Goal: Task Accomplishment & Management: Complete application form

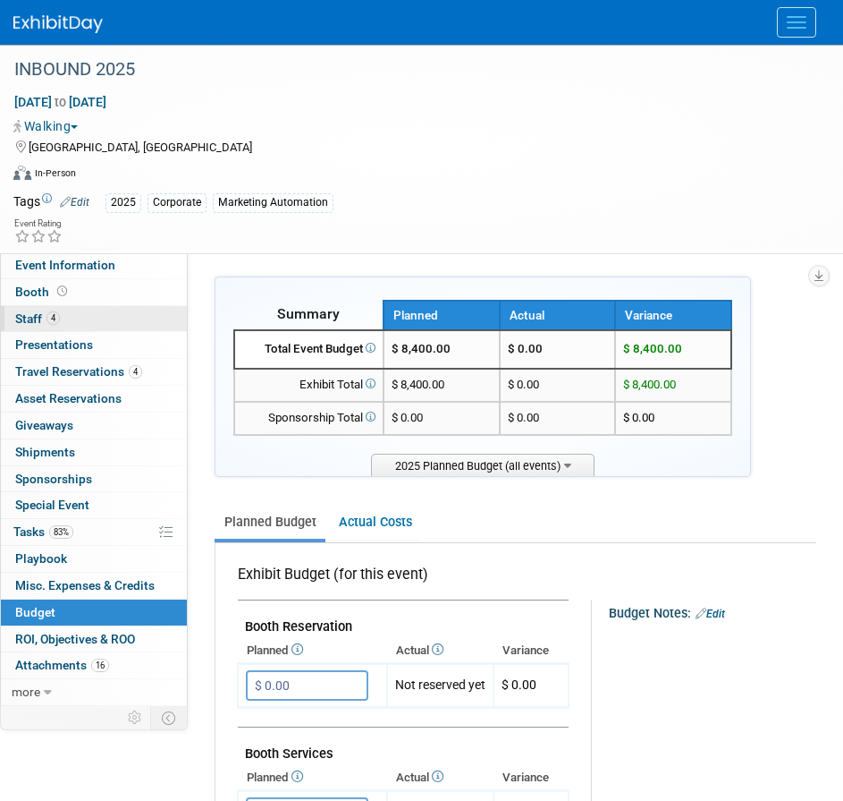
click at [26, 318] on span "Staff 4" at bounding box center [37, 318] width 45 height 14
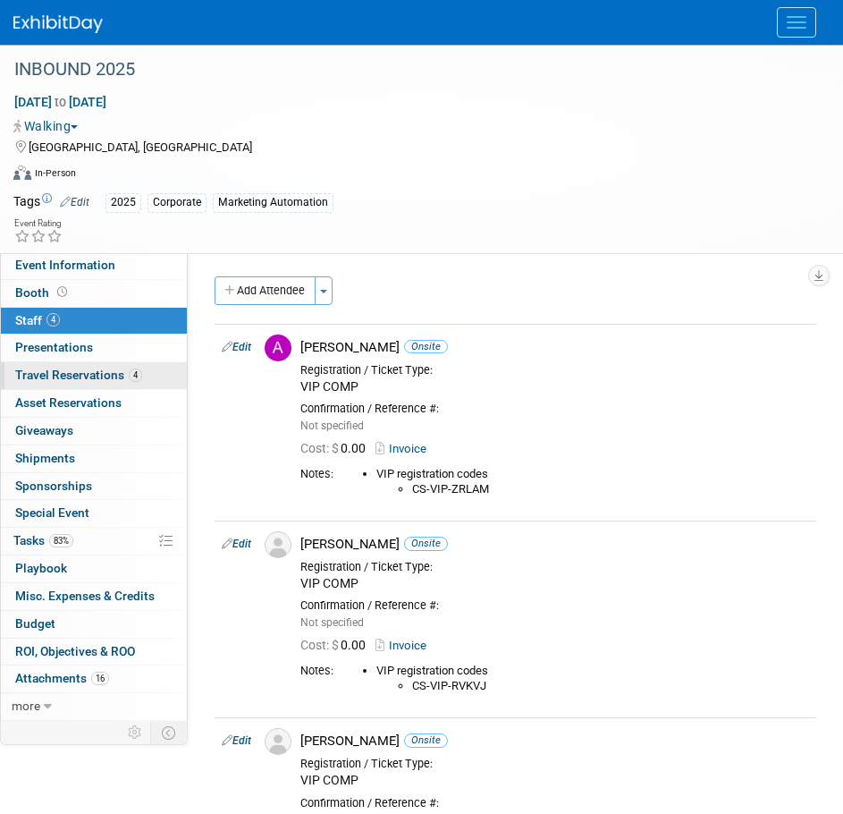
click at [61, 373] on span "Travel Reservations 4" at bounding box center [78, 375] width 127 height 14
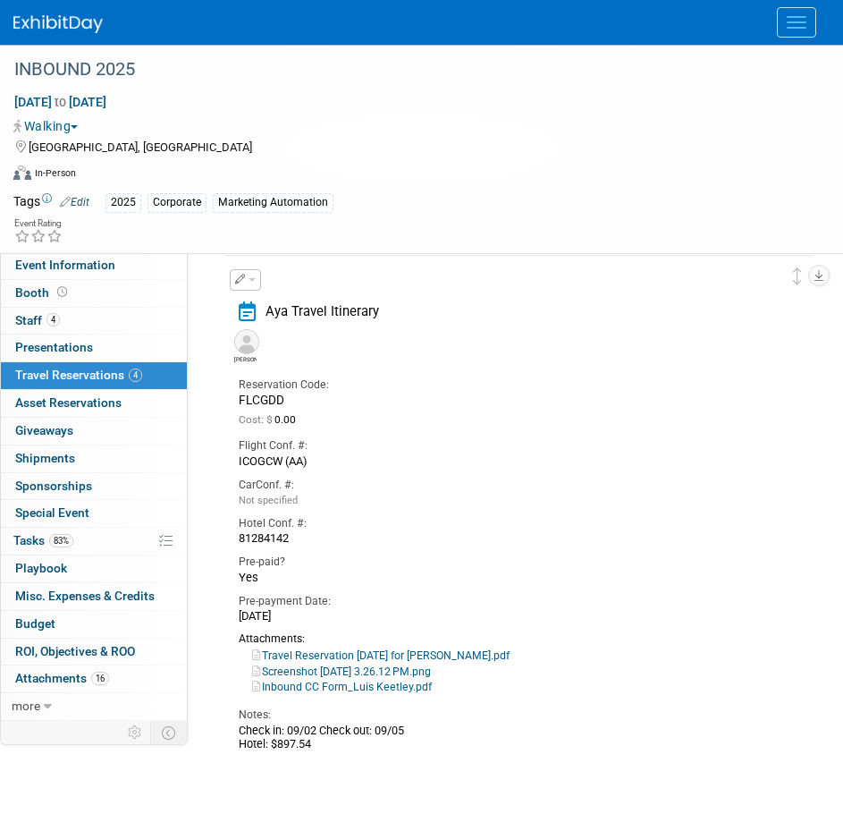
scroll to position [1595, 0]
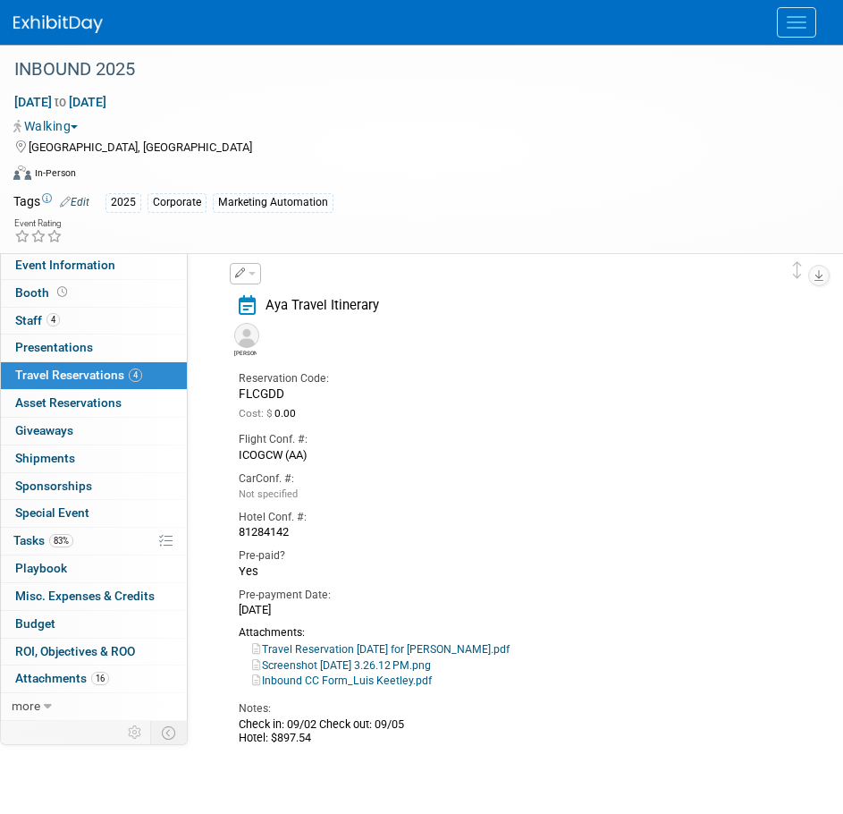
click at [253, 271] on button "button" at bounding box center [245, 273] width 31 height 21
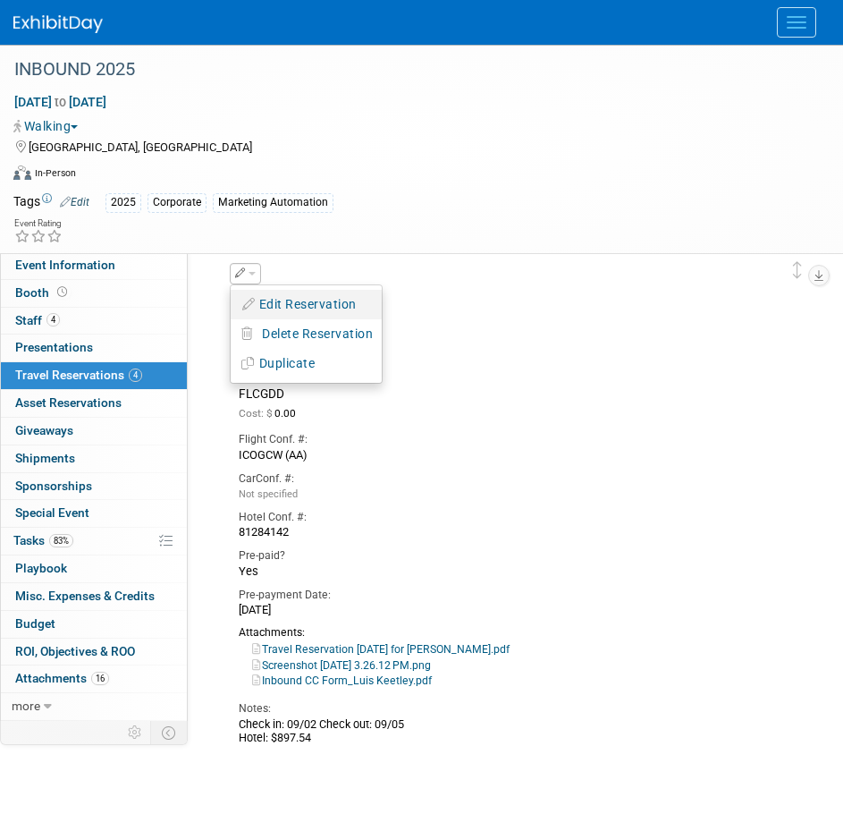
click at [296, 306] on button "Edit Reservation" at bounding box center [306, 305] width 151 height 26
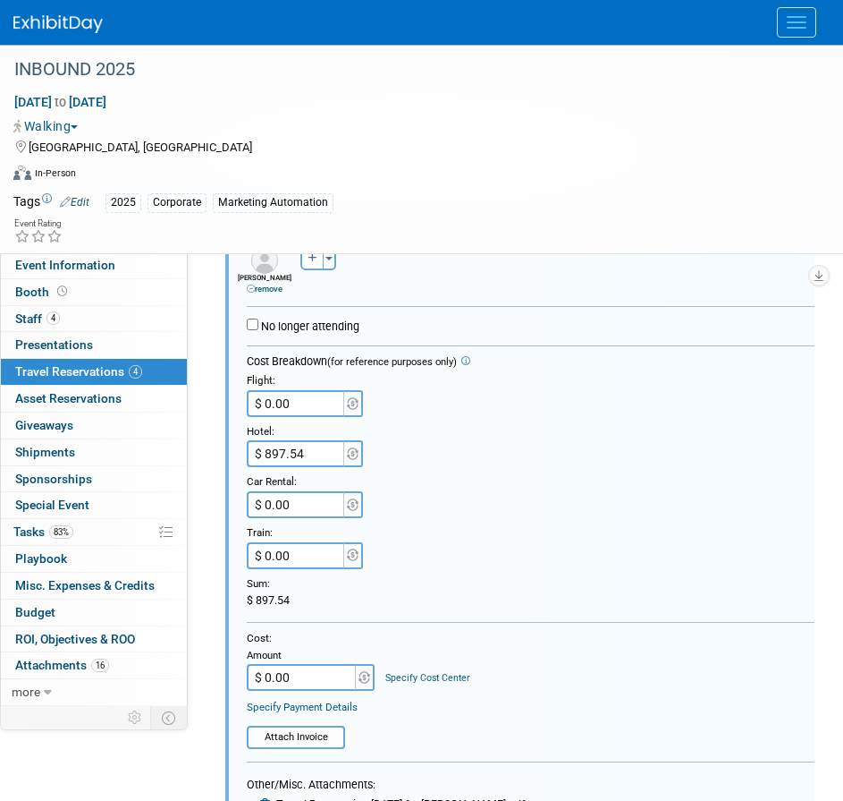
scroll to position [1888, 0]
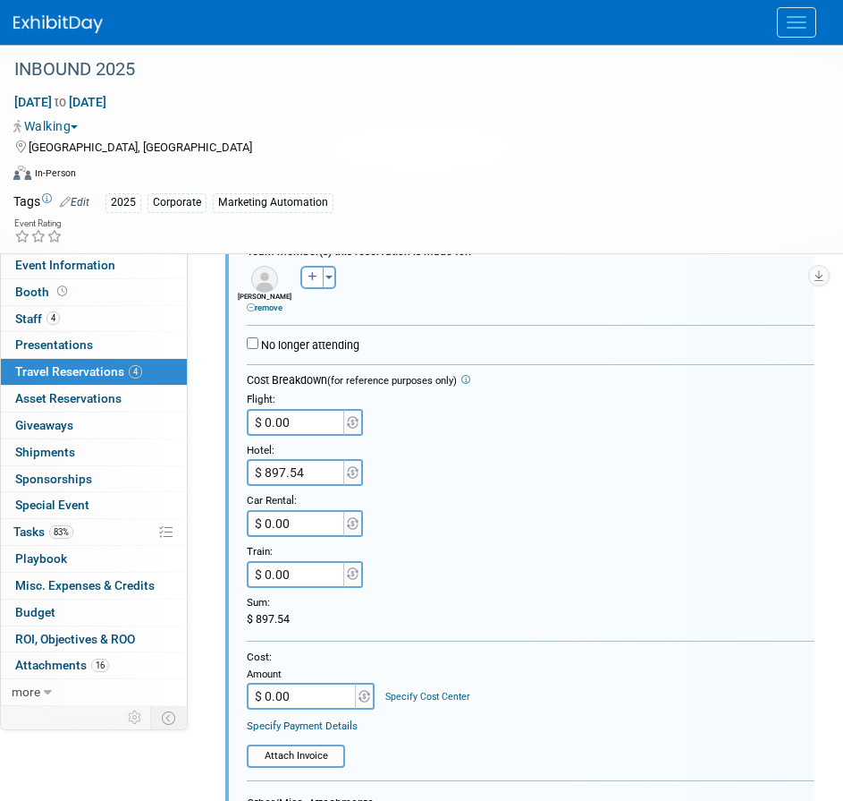
click at [303, 423] on input "$ 0.00" at bounding box center [297, 422] width 100 height 27
type input "$ 520.73"
click at [463, 564] on div "$ 0.00" at bounding box center [531, 574] width 568 height 27
click at [301, 694] on input "$ 0.00" at bounding box center [303, 695] width 112 height 27
type input "$ 1,418.27"
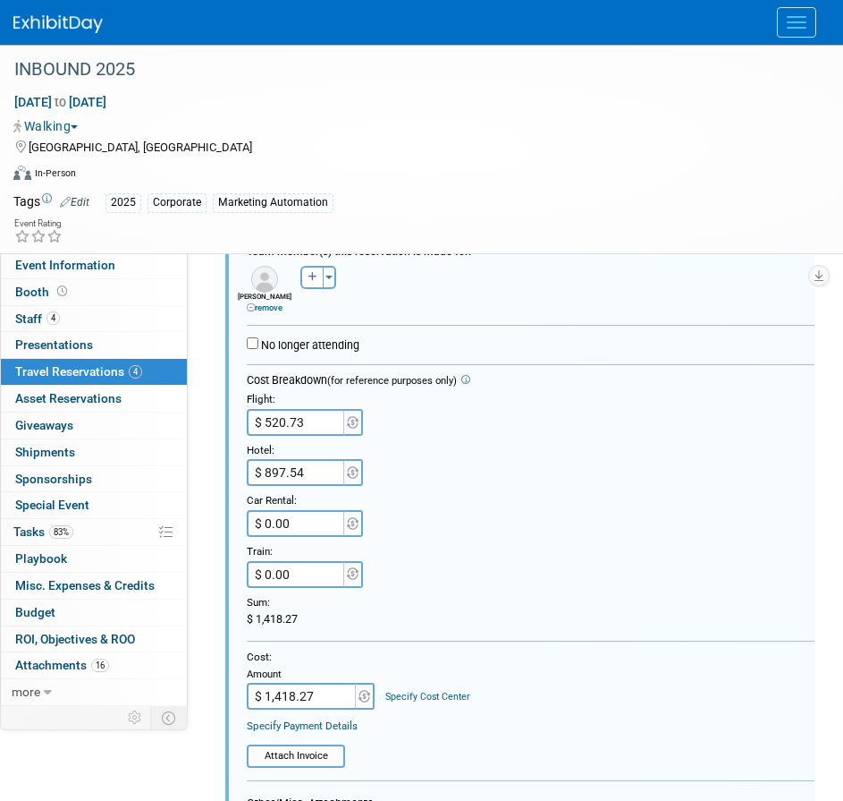
click at [417, 695] on link "Specify Cost Center" at bounding box center [427, 696] width 85 height 12
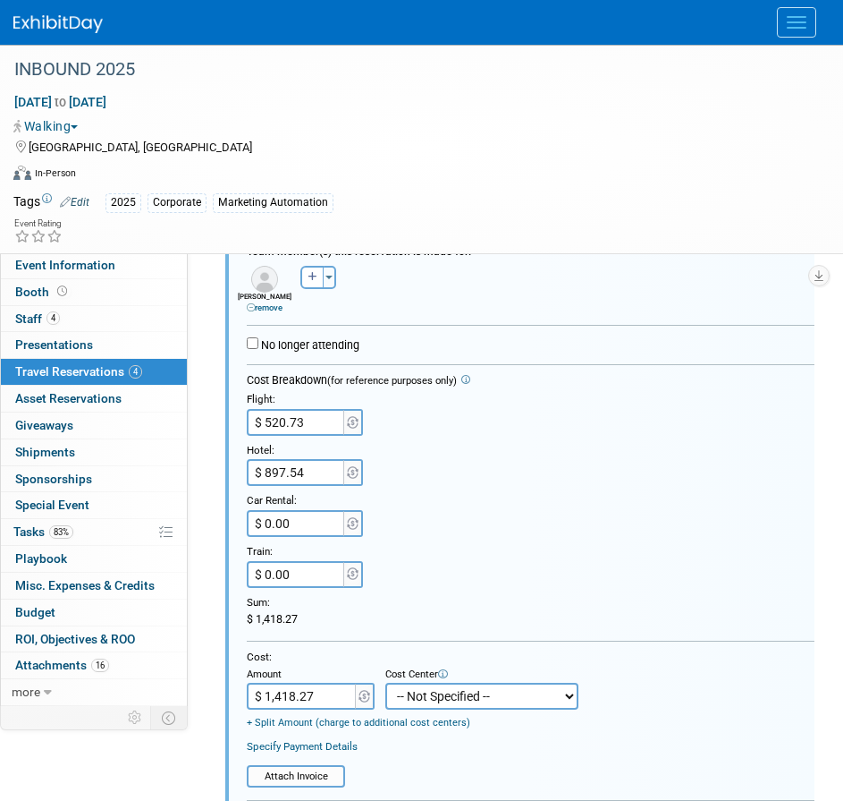
click at [428, 696] on select "-- Not Specified -- Aya Education Aya Healthcare Aya Locums Bespoke Corporate D…" at bounding box center [481, 695] width 193 height 27
select select "18965879"
click at [385, 684] on select "-- Not Specified -- Aya Education Aya Healthcare Aya Locums Bespoke Corporate D…" at bounding box center [481, 695] width 193 height 27
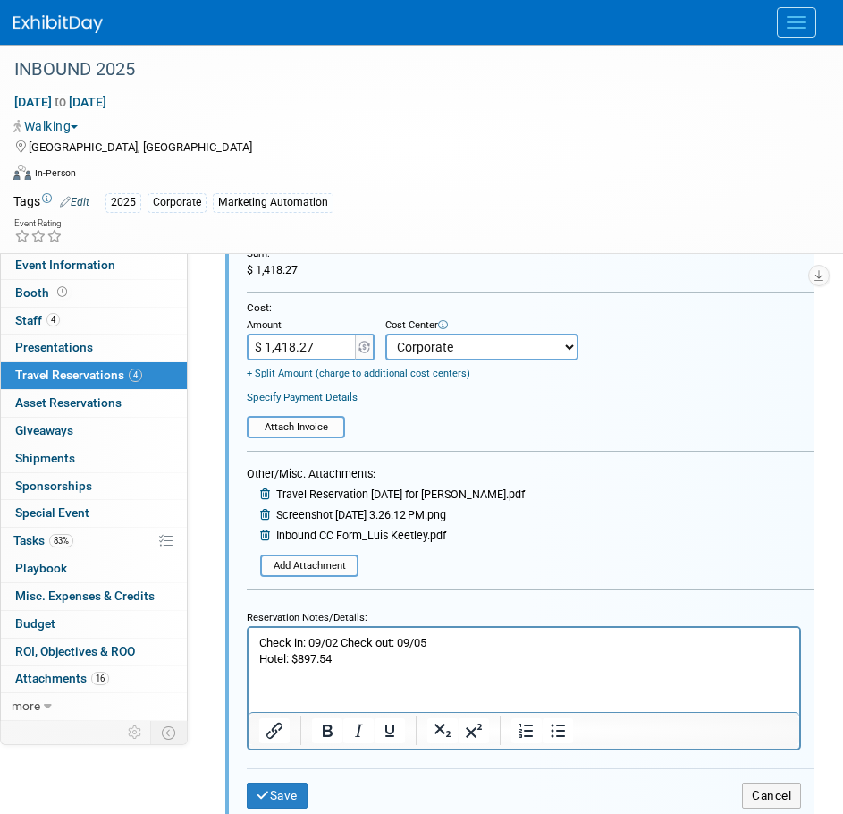
scroll to position [2244, 0]
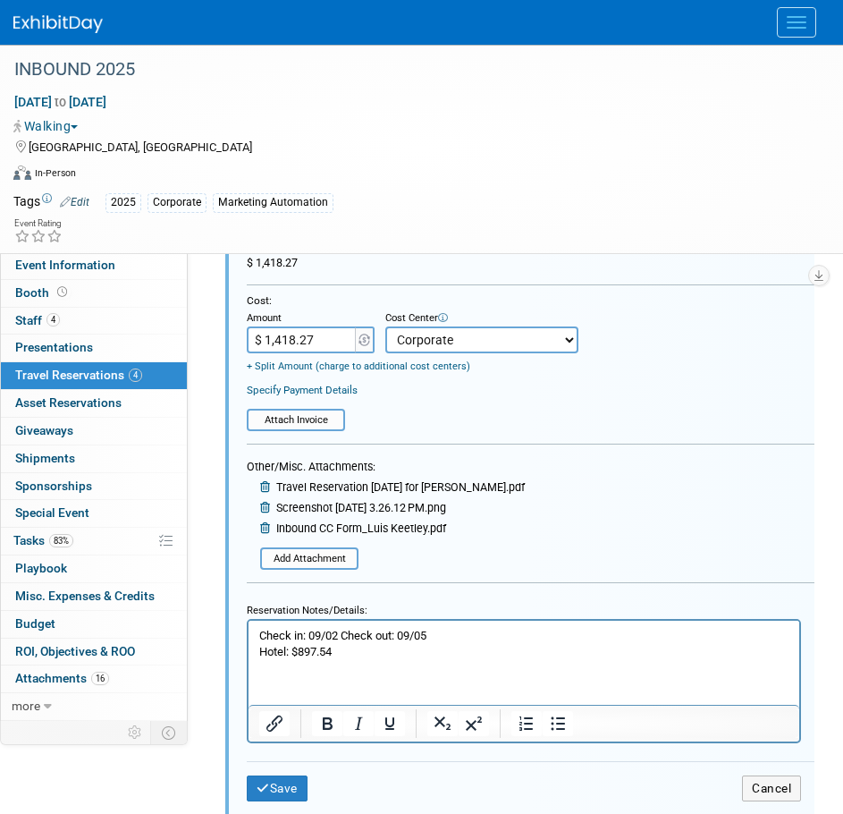
click at [340, 648] on p "Check in: 09/02 Check out: 09/05 Hotel: $897.54" at bounding box center [524, 644] width 530 height 32
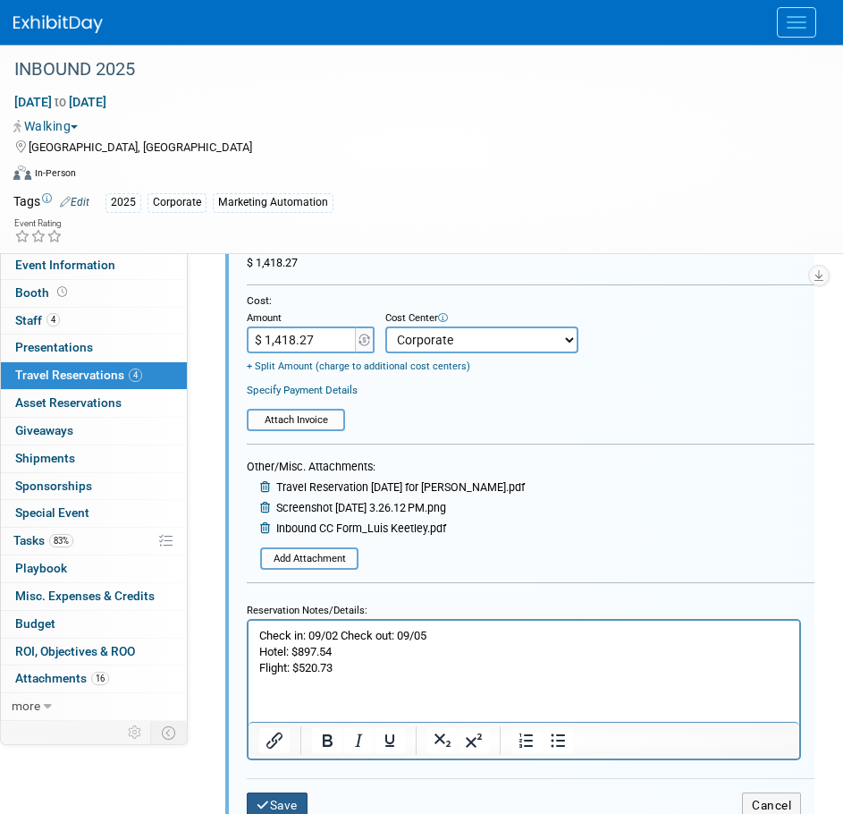
click at [283, 799] on button "Save" at bounding box center [277, 805] width 61 height 26
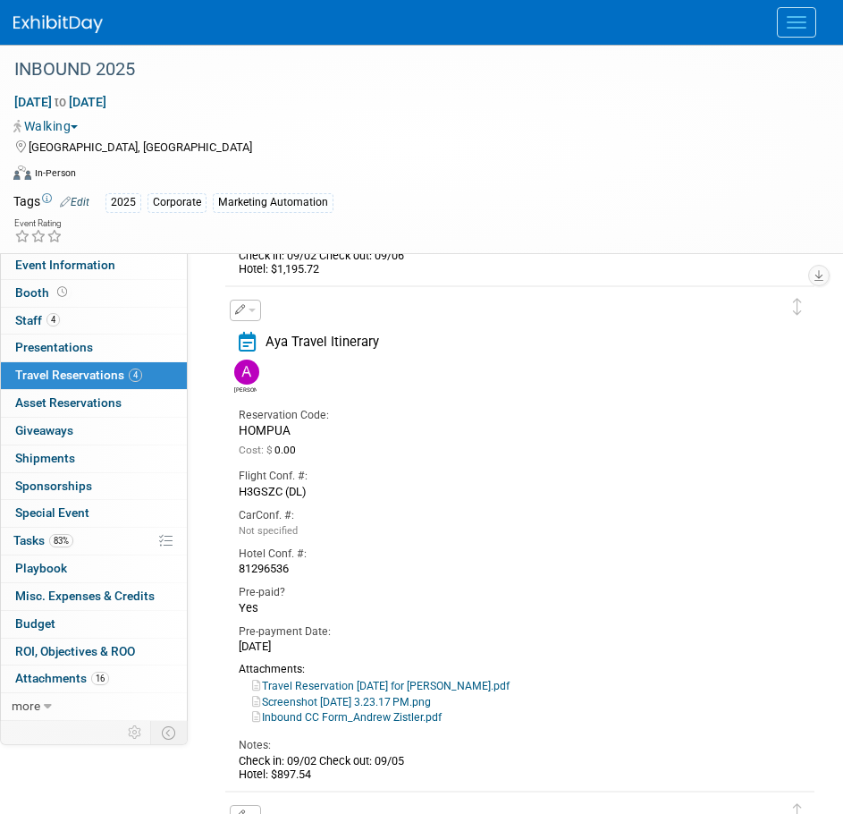
scroll to position [1050, 0]
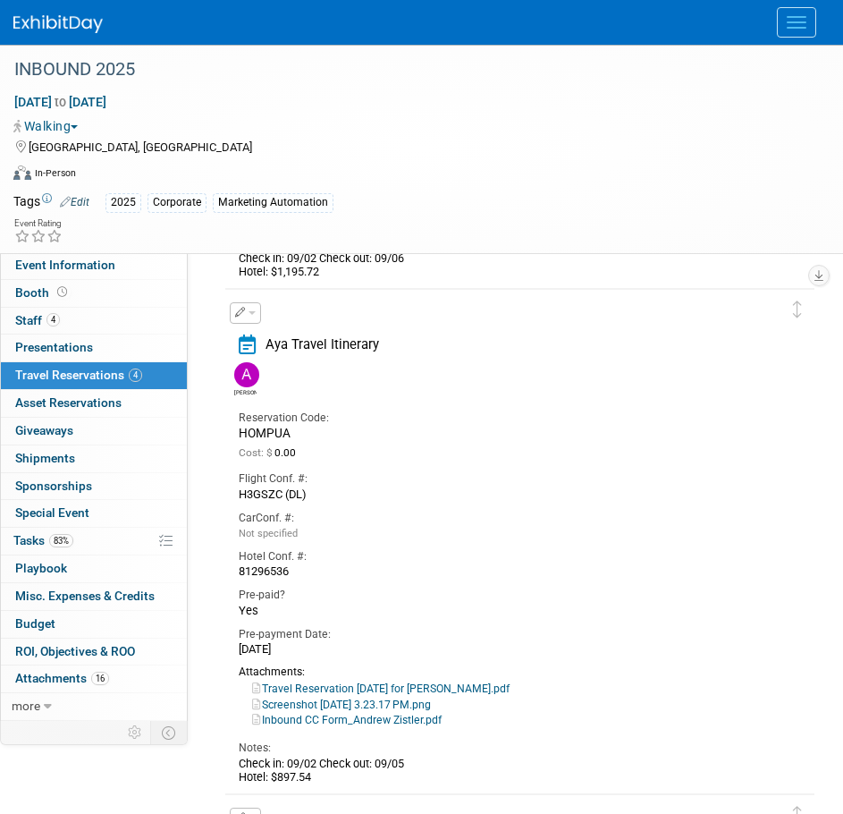
click at [250, 309] on button "button" at bounding box center [245, 312] width 31 height 21
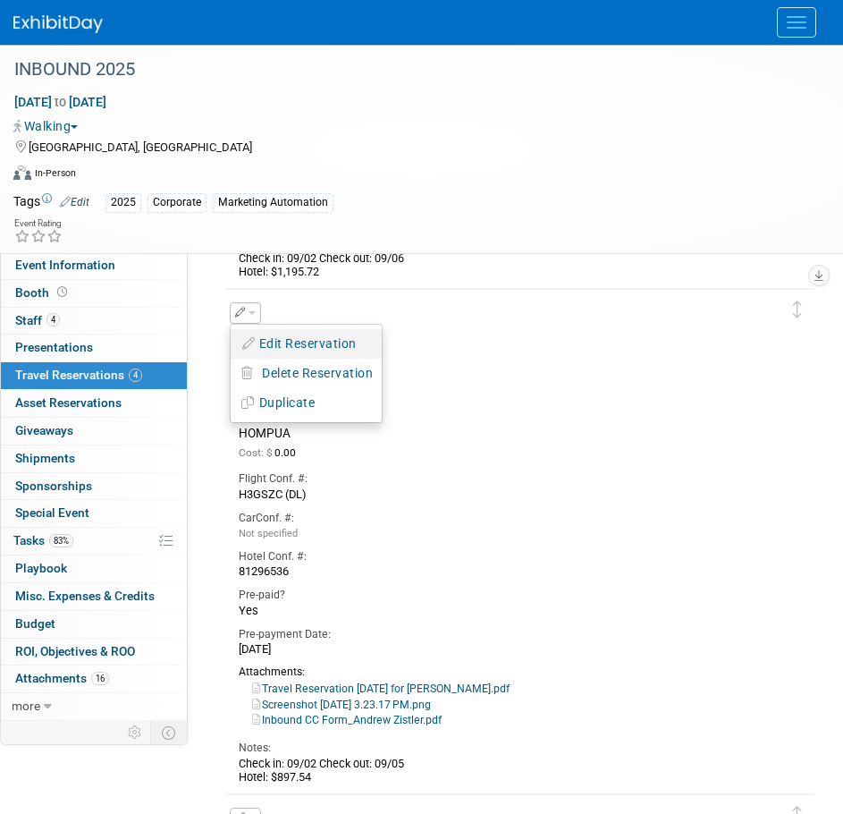
click at [292, 343] on button "Edit Reservation" at bounding box center [306, 344] width 151 height 26
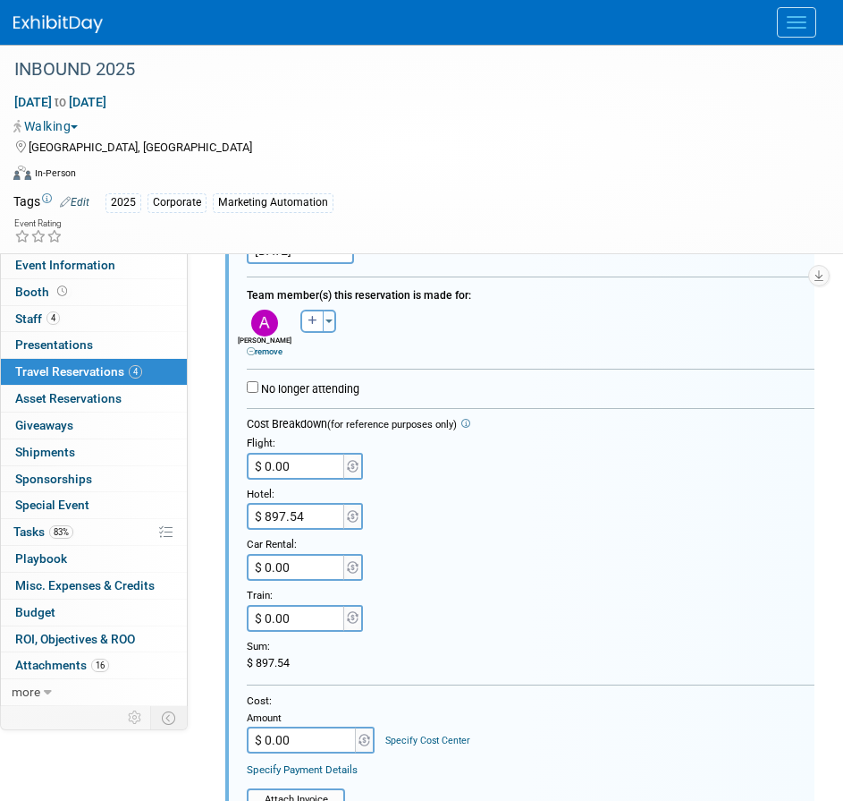
scroll to position [1343, 0]
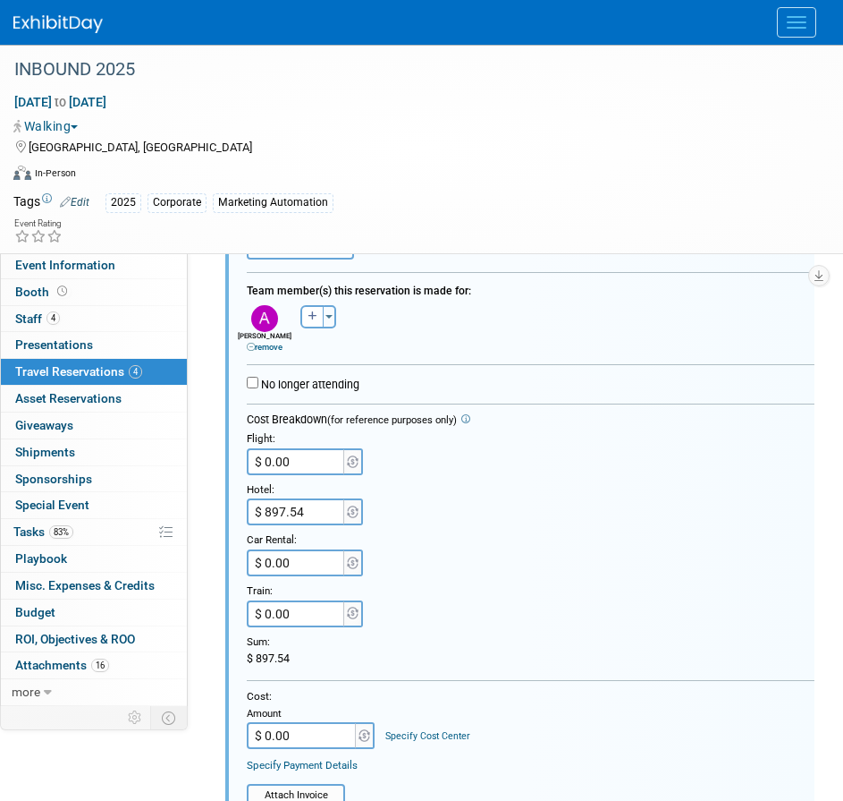
click at [292, 462] on input "$ 0.00" at bounding box center [297, 461] width 100 height 27
type input "$ 481.36"
click at [343, 658] on div "$ 1,378.90" at bounding box center [531, 658] width 568 height 15
click at [294, 736] on input "$ 0.00" at bounding box center [303, 735] width 112 height 27
type input "$ 1,378.90"
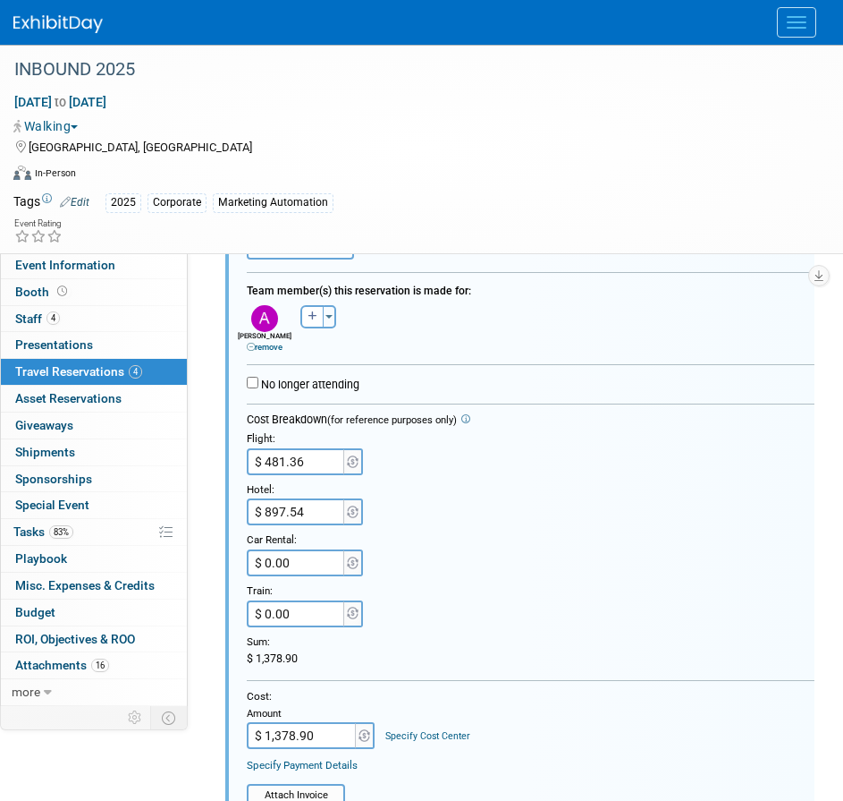
click at [394, 737] on link "Specify Cost Center" at bounding box center [427, 736] width 85 height 12
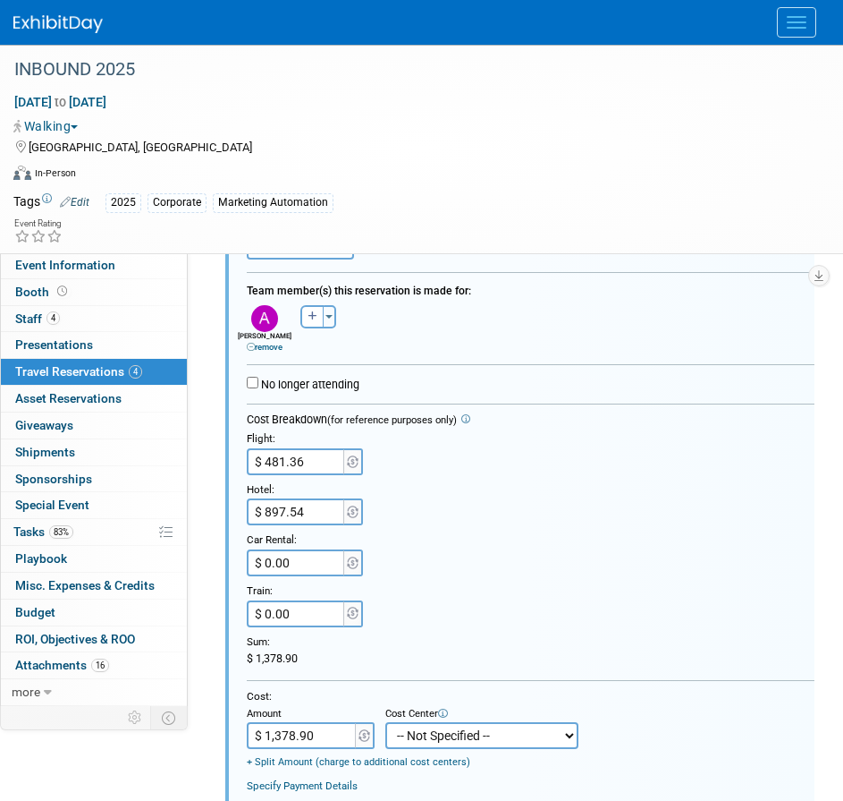
click at [400, 737] on select "-- Not Specified -- Aya Education Aya Healthcare Aya Locums Bespoke Corporate D…" at bounding box center [481, 735] width 193 height 27
select select "18965879"
click at [385, 724] on select "-- Not Specified -- Aya Education Aya Healthcare Aya Locums Bespoke Corporate D…" at bounding box center [481, 735] width 193 height 27
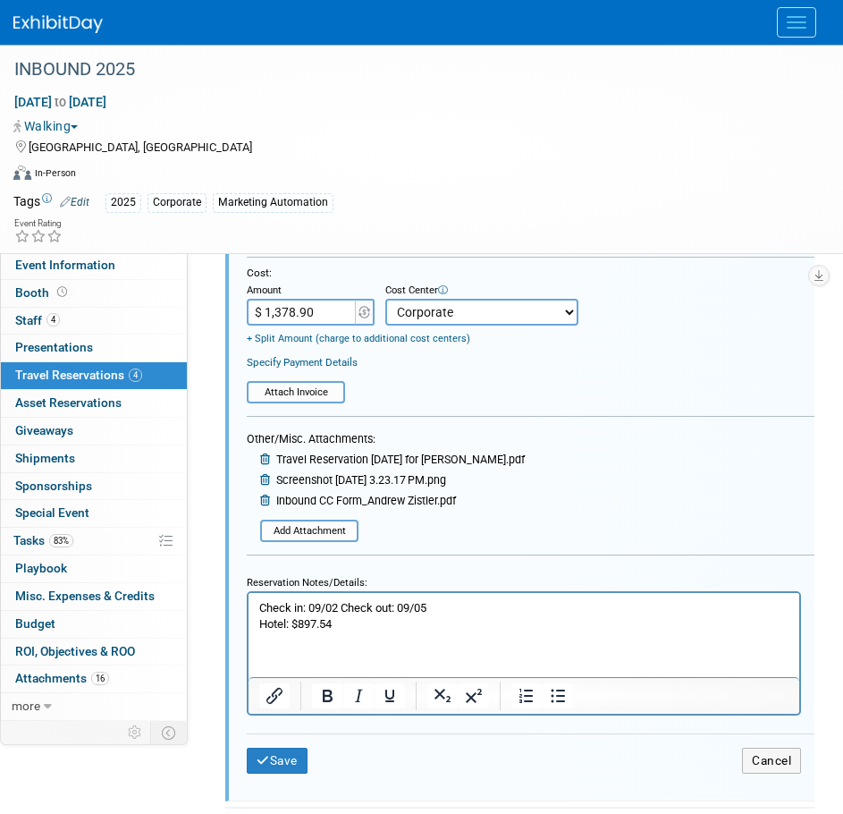
scroll to position [1775, 0]
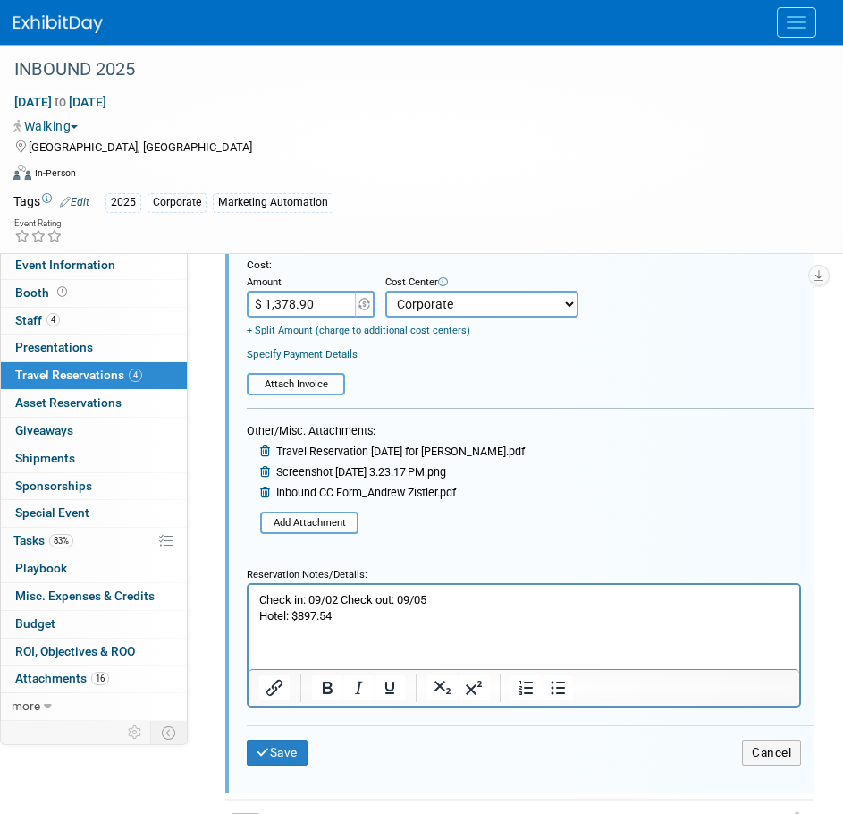
click at [265, 624] on html "Check in: 09/02 Check out: 09/05 Hotel: $897.54" at bounding box center [524, 604] width 551 height 39
click at [347, 610] on p "Check in: 09/02 Check out: 09/05 Hotel: $897.54" at bounding box center [524, 608] width 530 height 32
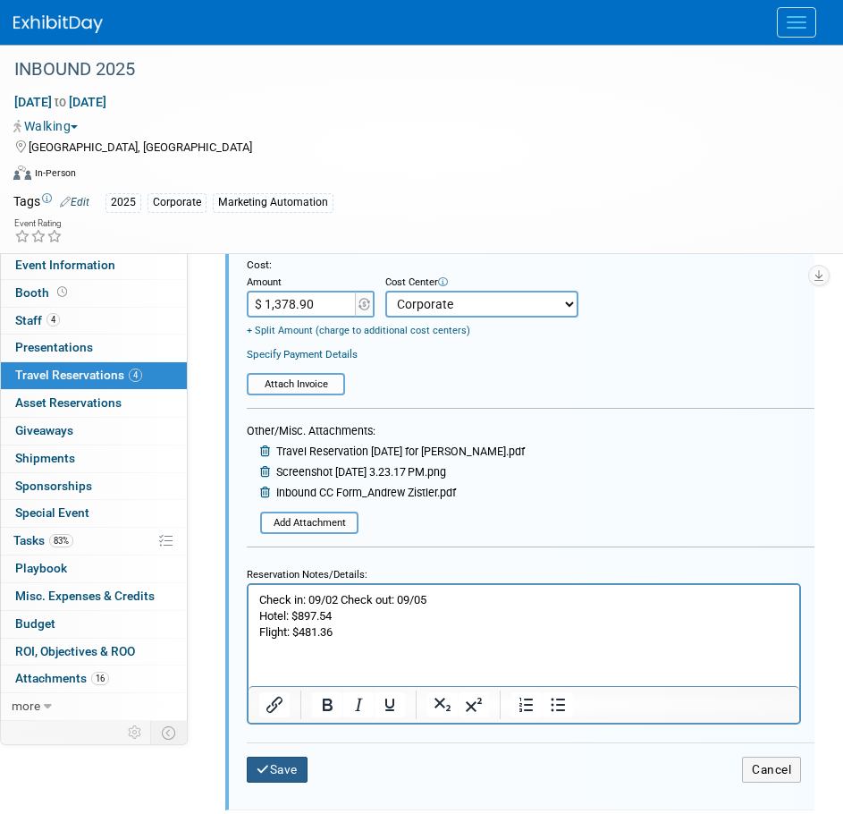
click at [288, 768] on button "Save" at bounding box center [277, 770] width 61 height 26
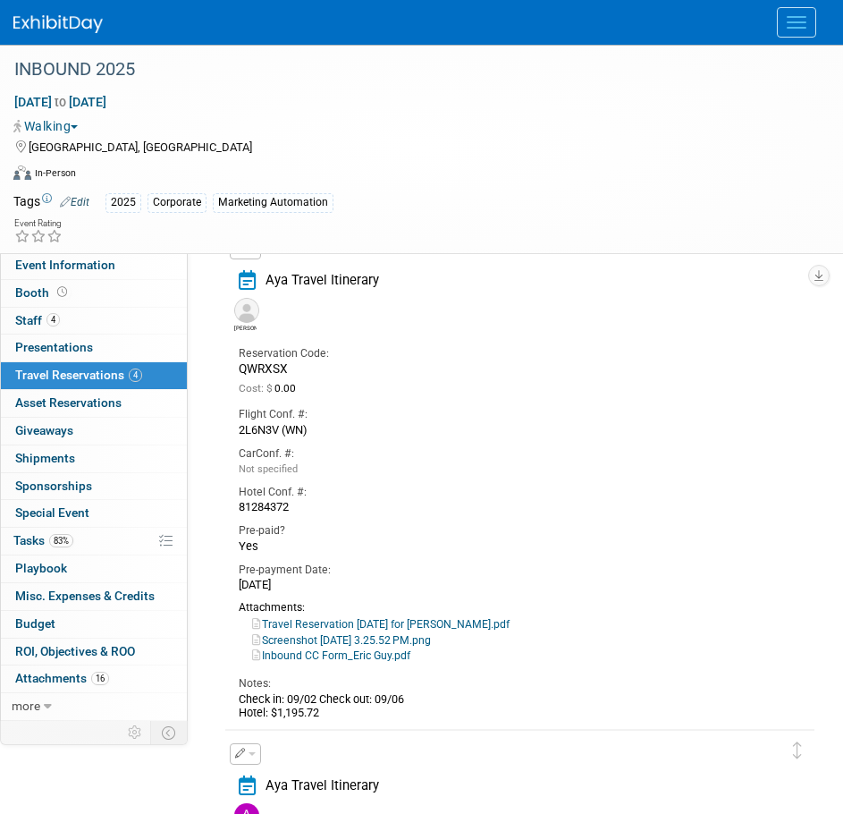
scroll to position [606, 0]
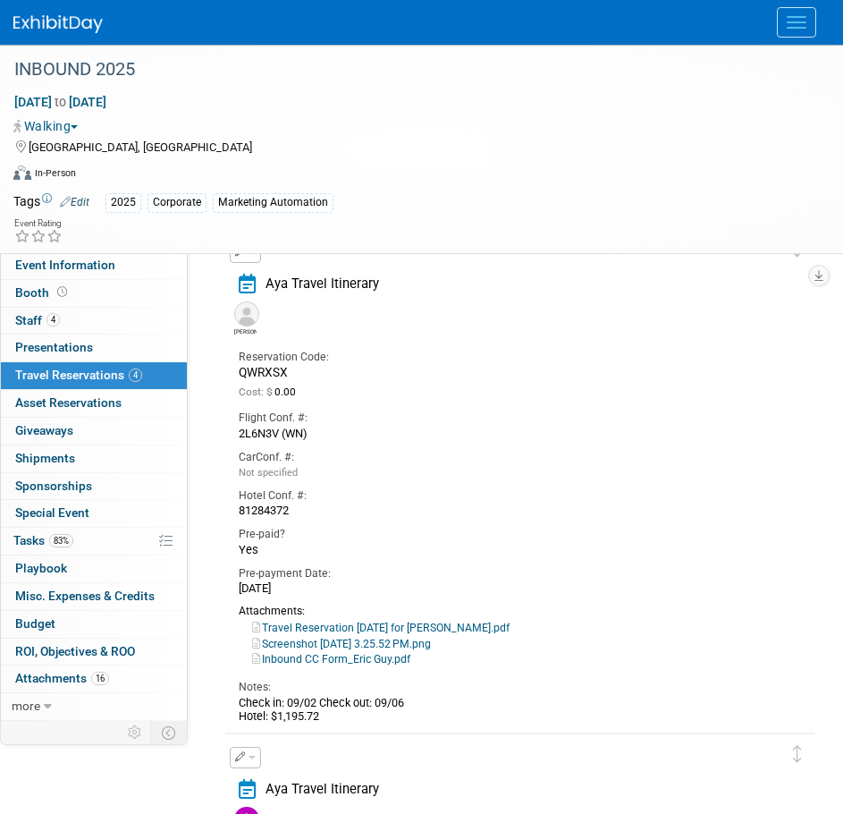
click at [253, 263] on button "button" at bounding box center [245, 251] width 31 height 21
click at [270, 293] on button "Edit Reservation" at bounding box center [306, 283] width 151 height 26
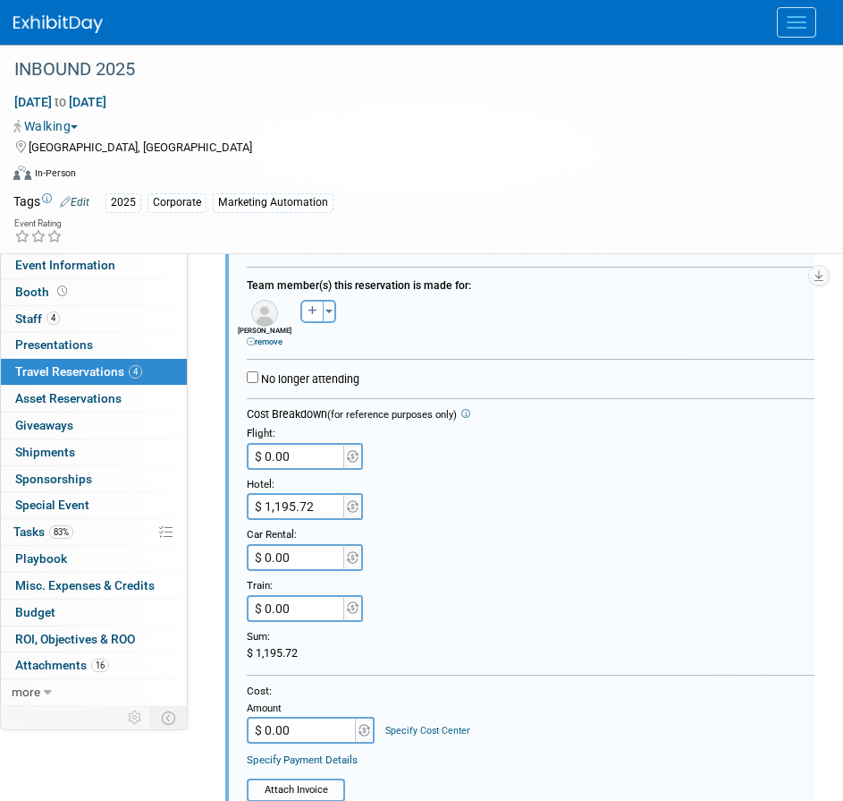
scroll to position [870, 0]
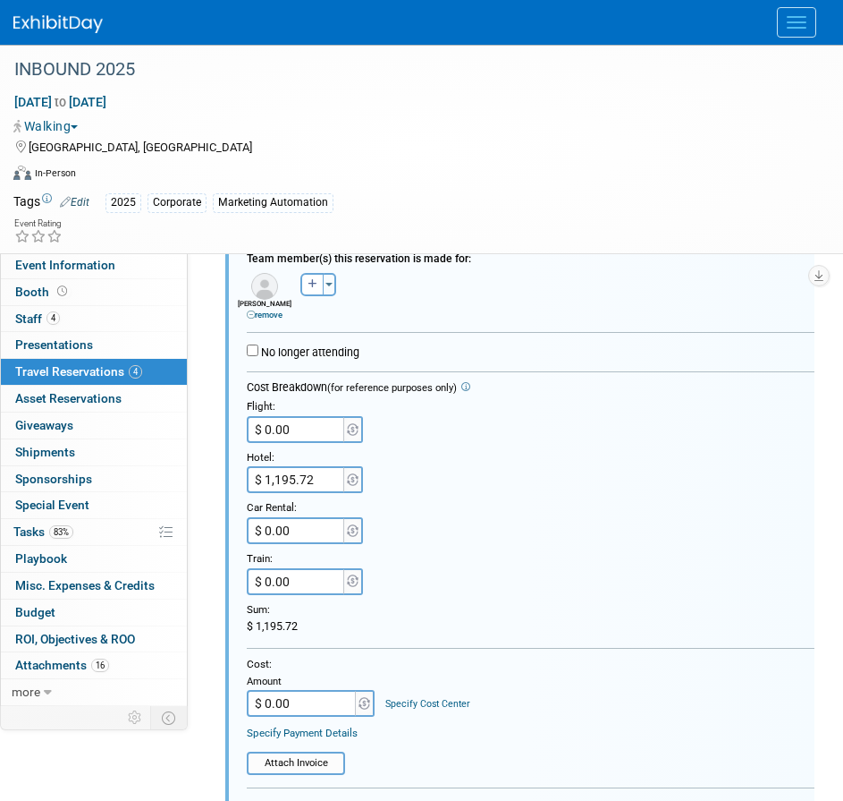
click at [301, 436] on input "$ 0.00" at bounding box center [297, 429] width 100 height 27
type input "$ 237.60"
click at [477, 564] on div "Train:" at bounding box center [531, 556] width 568 height 24
click at [308, 707] on input "$ 0.00" at bounding box center [303, 703] width 112 height 27
type input "$ 1,433.32"
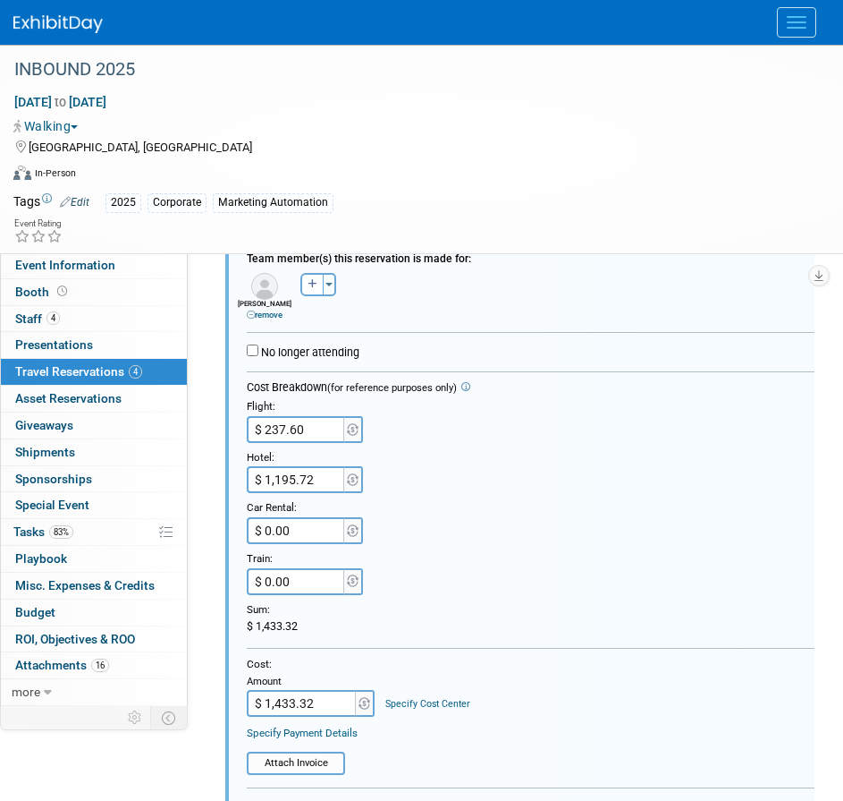
click at [406, 699] on link "Specify Cost Center" at bounding box center [427, 704] width 85 height 12
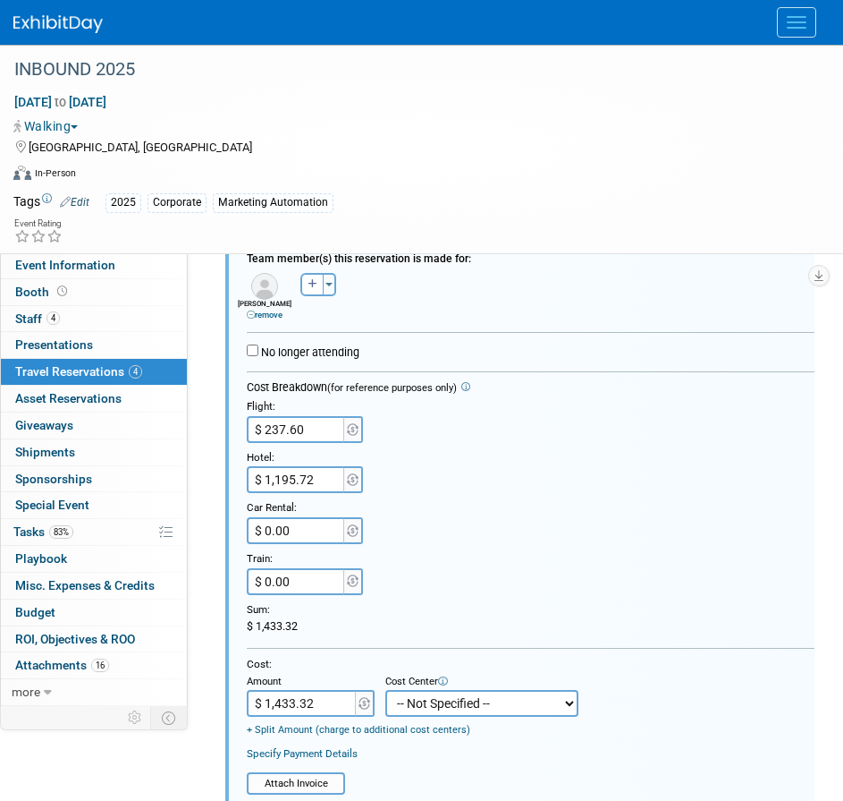
click at [414, 699] on select "-- Not Specified -- Aya Education Aya Healthcare Aya Locums Bespoke Corporate D…" at bounding box center [481, 703] width 193 height 27
select select "18965879"
click at [385, 691] on select "-- Not Specified -- Aya Education Aya Healthcare Aya Locums Bespoke Corporate D…" at bounding box center [481, 703] width 193 height 27
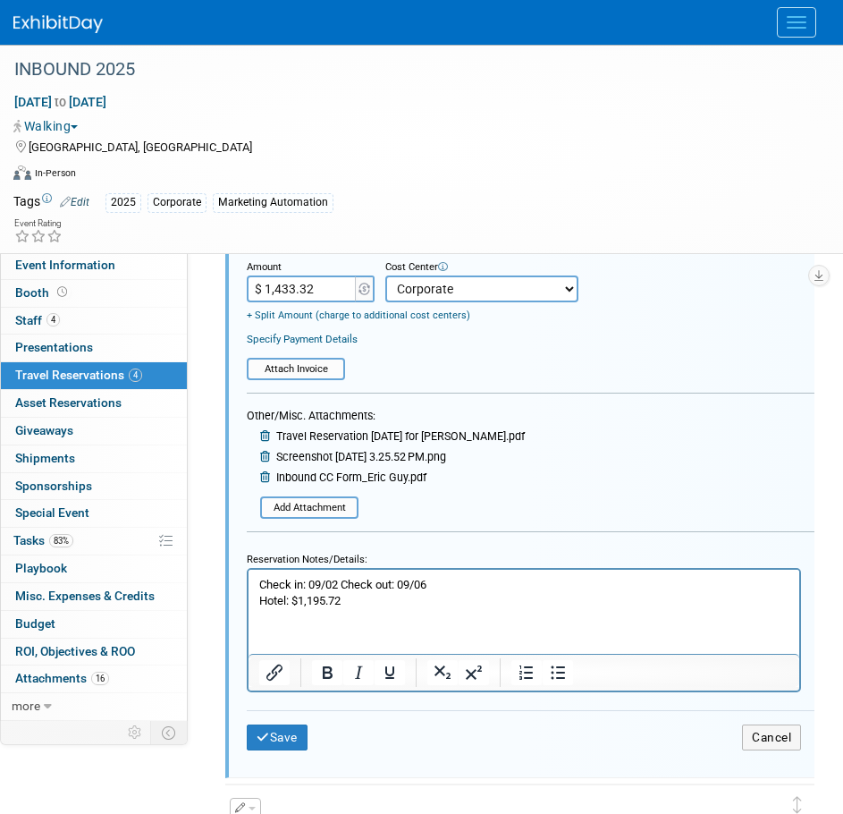
scroll to position [1296, 0]
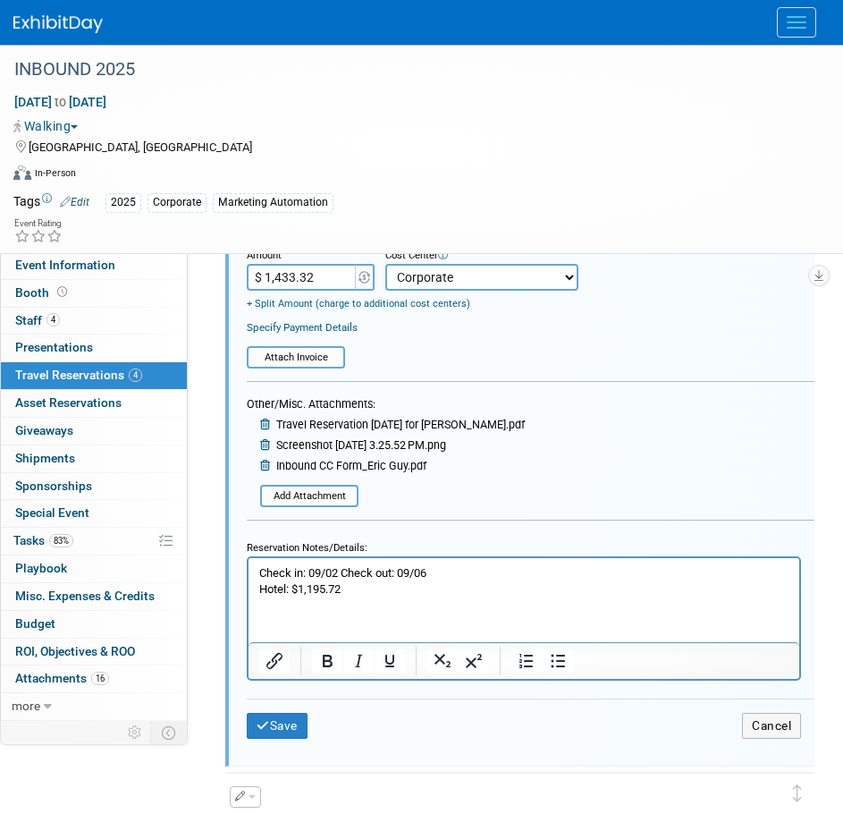
click at [360, 580] on p "Check in: 09/02 Check out: 09/06 Hotel: $1,195.72" at bounding box center [524, 581] width 530 height 32
click at [352, 589] on p "Check in: 09/02 Check out: 09/06 Hotel: $1,195.72" at bounding box center [524, 581] width 530 height 32
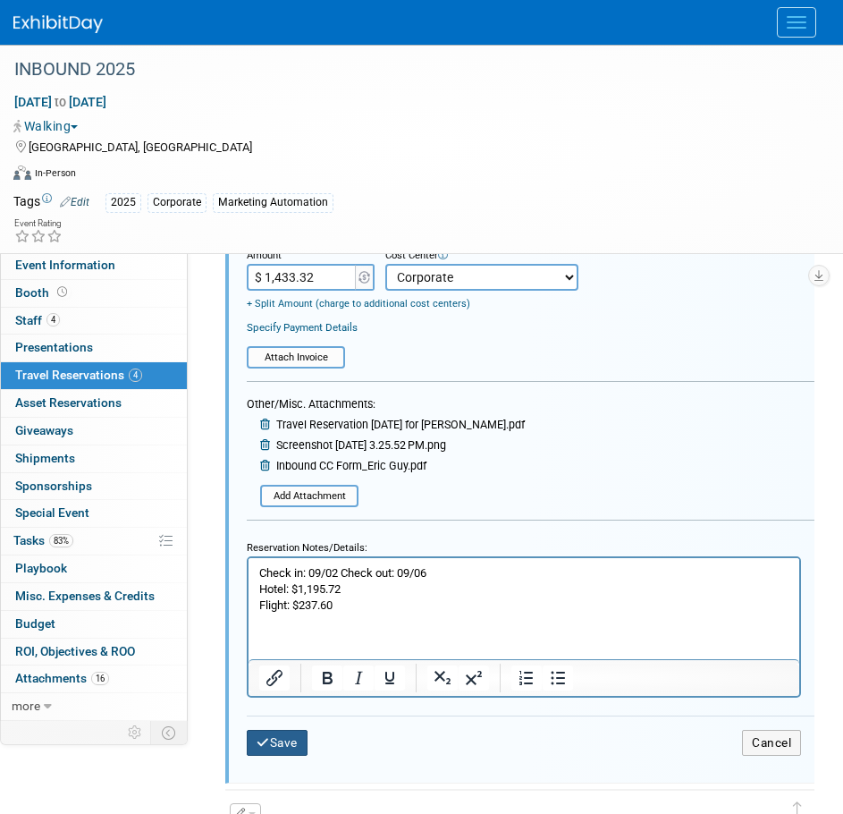
click at [285, 751] on button "Save" at bounding box center [277, 743] width 61 height 26
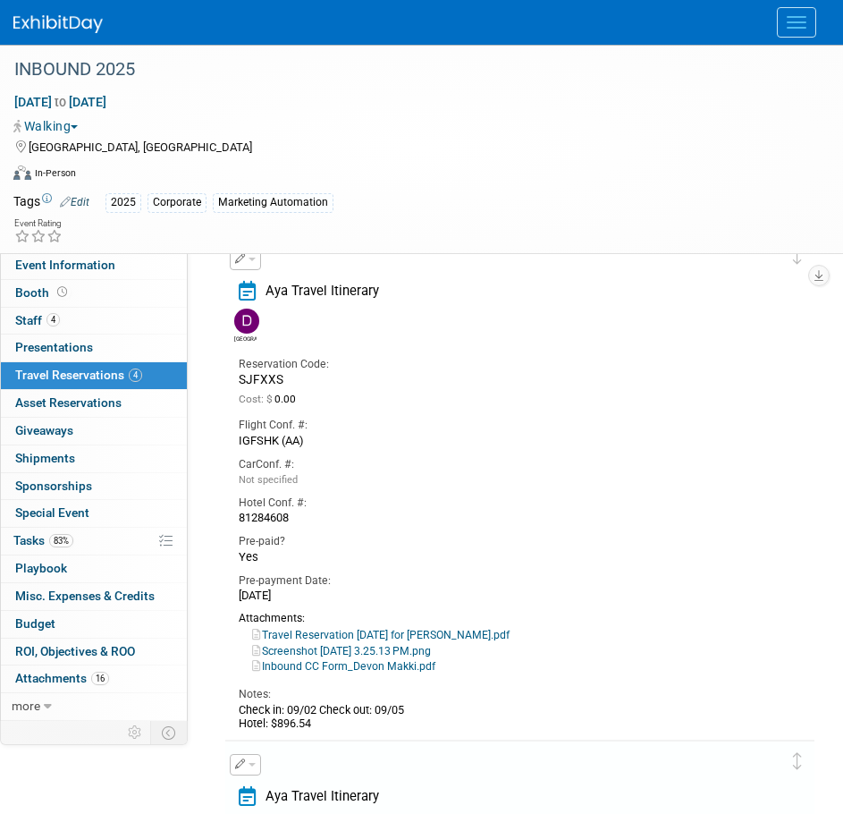
scroll to position [87, 0]
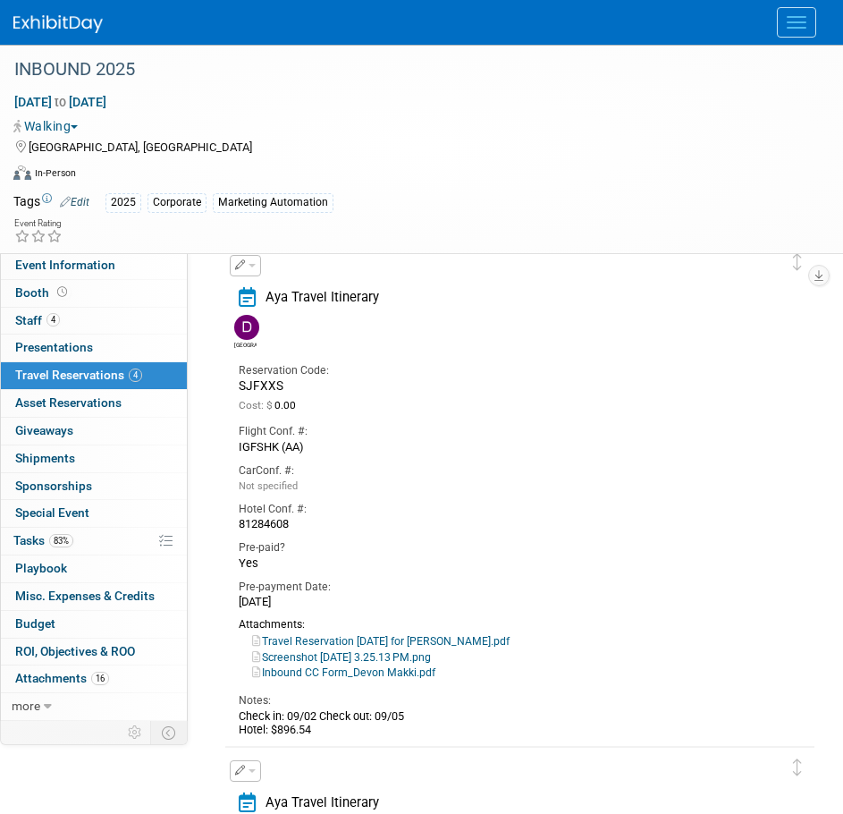
click at [253, 267] on span "button" at bounding box center [252, 266] width 7 height 4
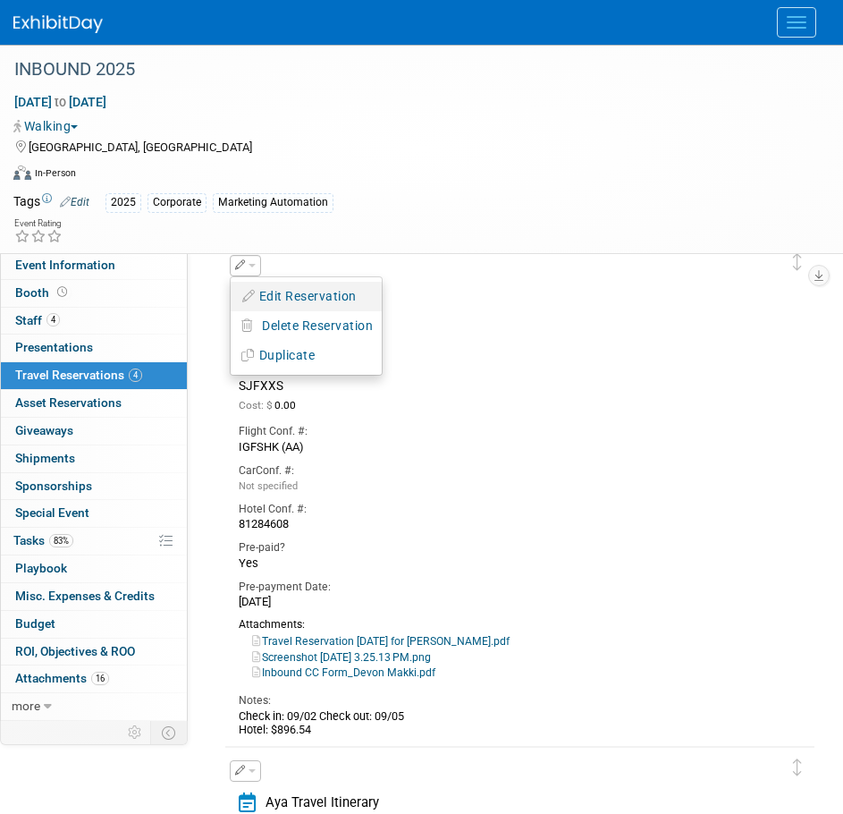
click at [274, 298] on button "Edit Reservation" at bounding box center [306, 297] width 151 height 26
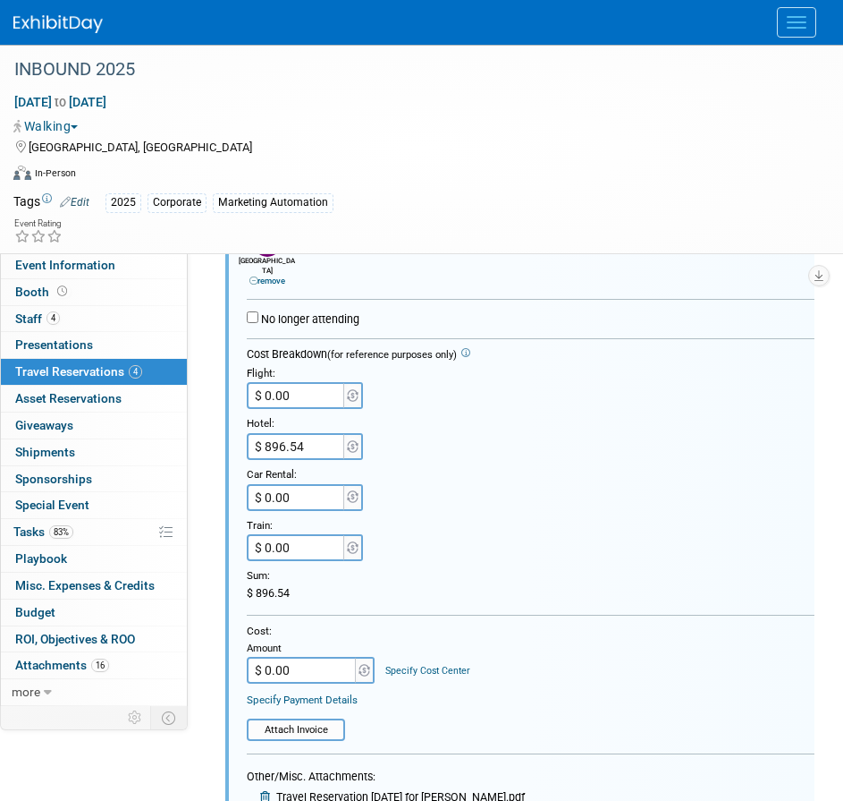
scroll to position [416, 0]
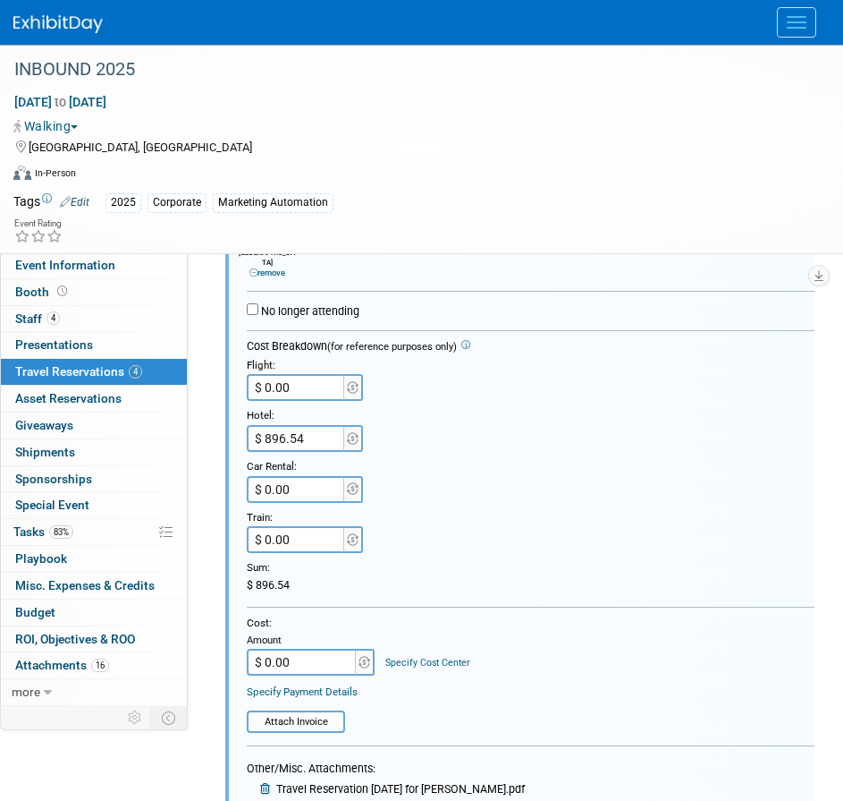
click at [295, 380] on input "$ 0.00" at bounding box center [297, 387] width 100 height 27
type input "$ 469.36"
click at [368, 578] on div "$ 1,365.90" at bounding box center [531, 585] width 568 height 15
click at [301, 655] on input "$ 0.00" at bounding box center [303, 661] width 112 height 27
type input "$ 1,365.90"
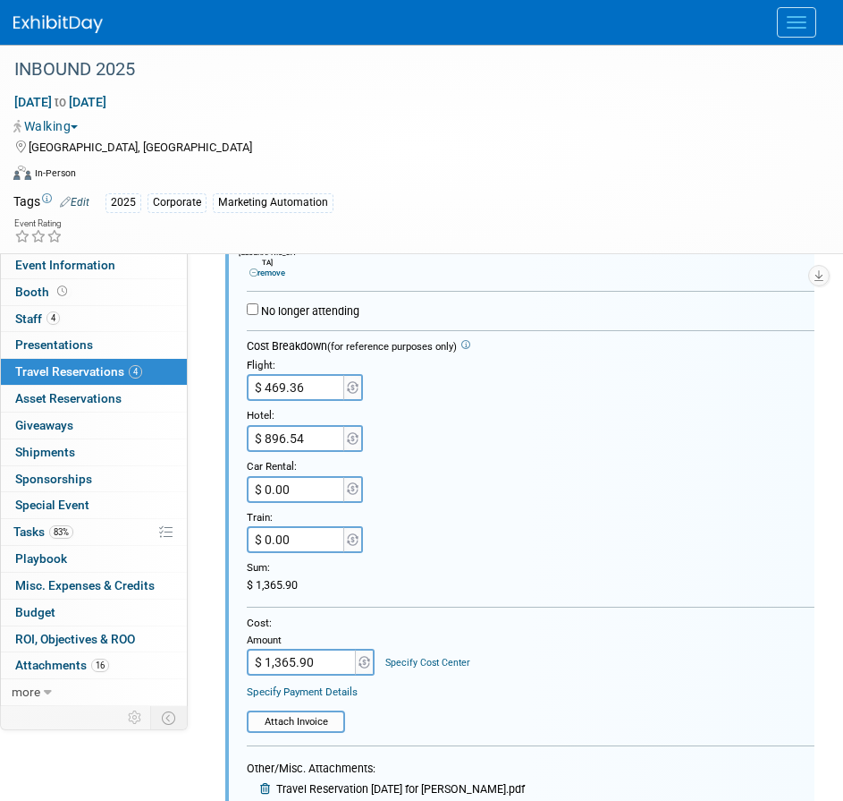
click at [429, 647] on div "Specify Cost Center" at bounding box center [427, 655] width 85 height 30
click at [436, 657] on link "Specify Cost Center" at bounding box center [427, 663] width 85 height 12
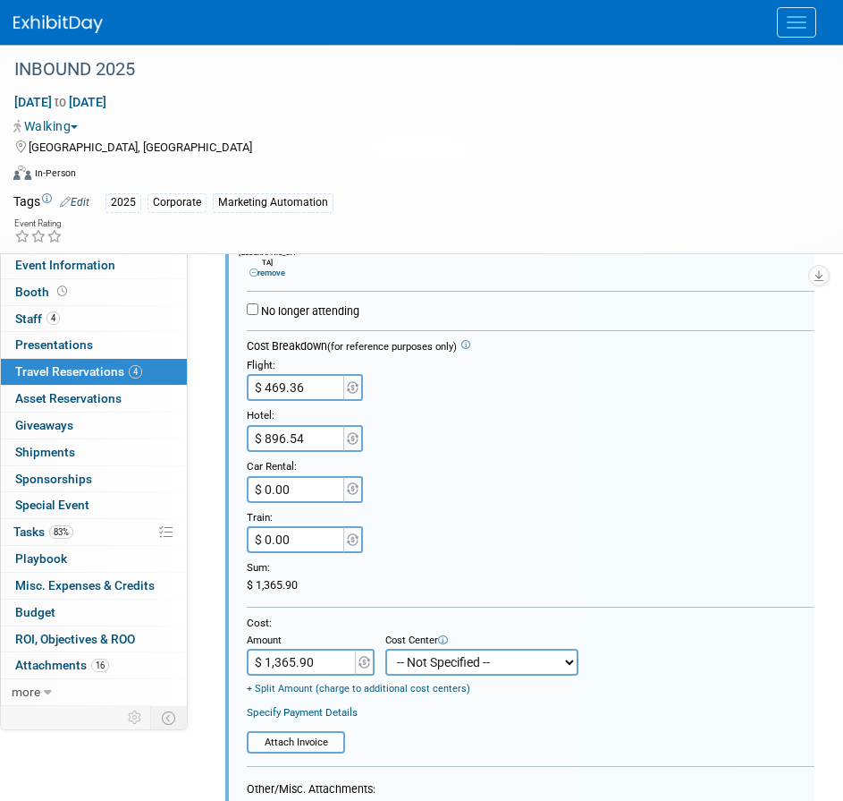
click at [436, 655] on select "-- Not Specified -- Aya Education Aya Healthcare Aya Locums Bespoke Corporate D…" at bounding box center [481, 661] width 193 height 27
select select "18965879"
click at [385, 648] on select "-- Not Specified -- Aya Education Aya Healthcare Aya Locums Bespoke Corporate D…" at bounding box center [481, 661] width 193 height 27
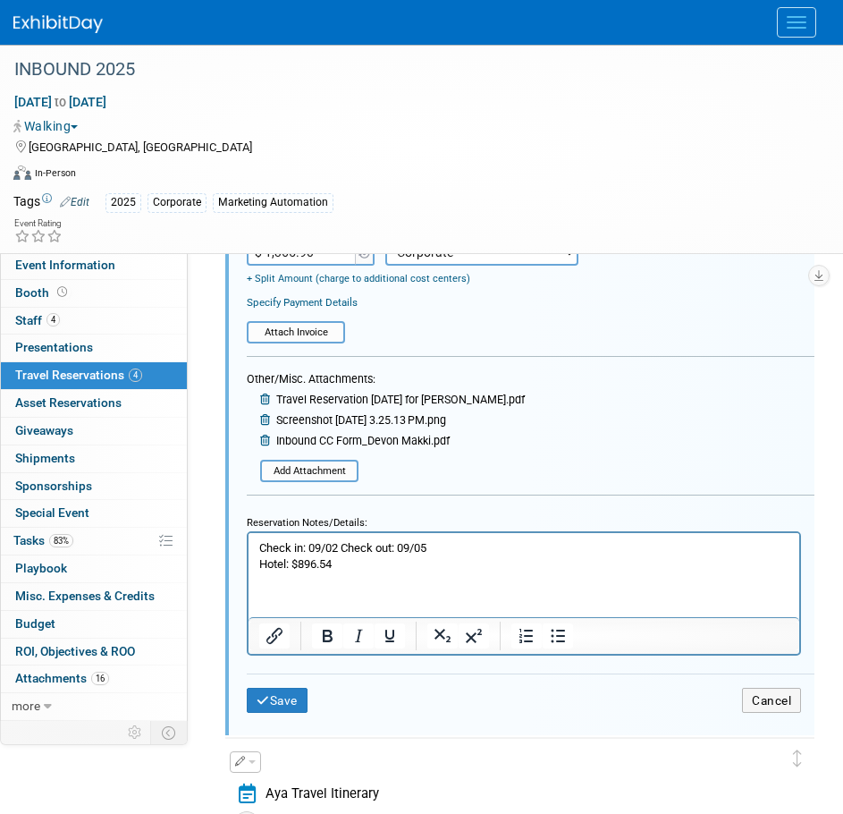
scroll to position [841, 0]
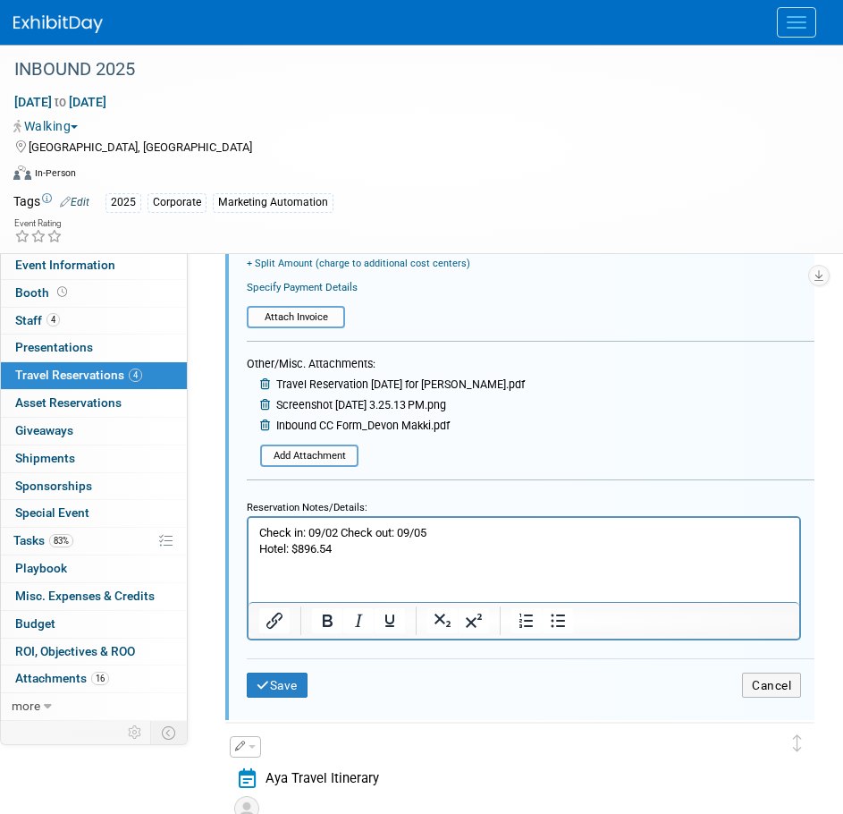
click at [359, 547] on p "Check in: 09/02 Check out: 09/05 Hotel: $896.54" at bounding box center [524, 540] width 530 height 32
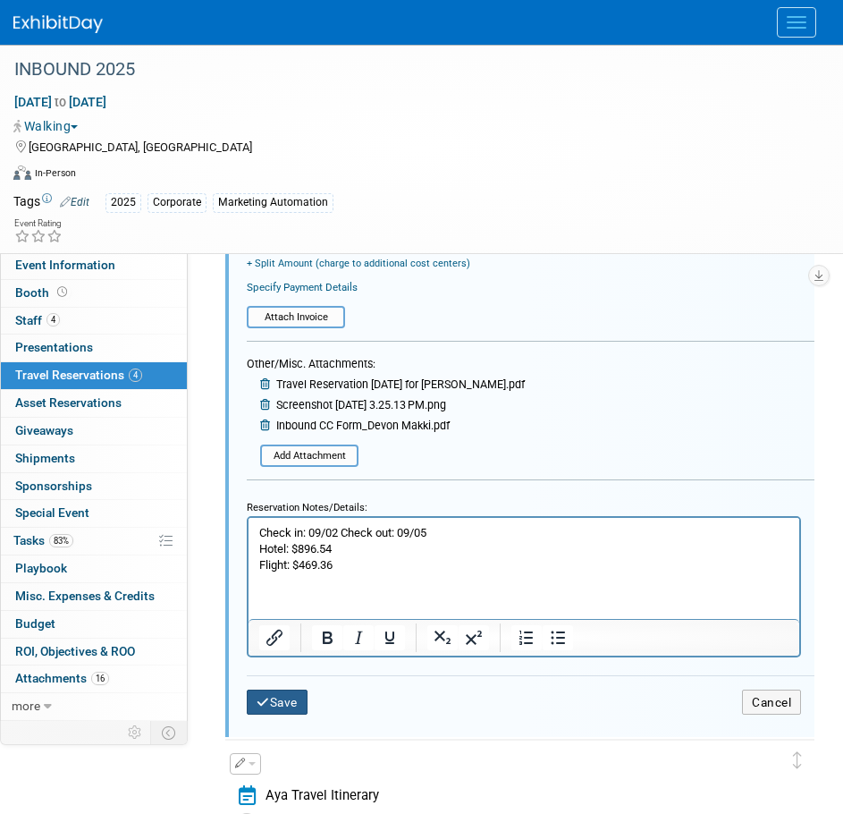
click at [282, 696] on button "Save" at bounding box center [277, 703] width 61 height 26
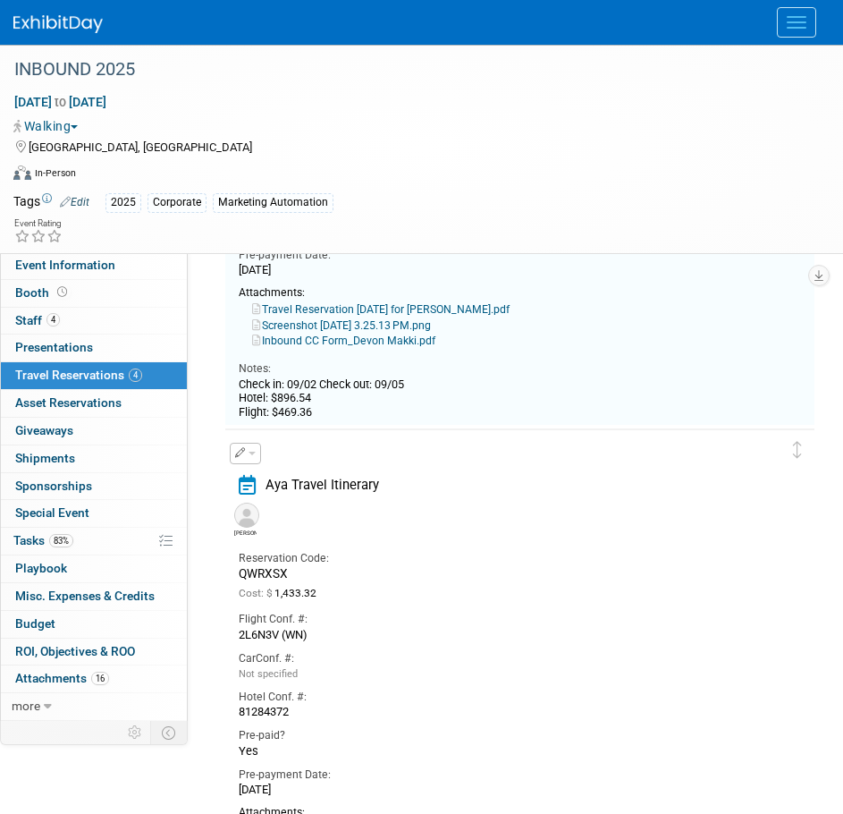
scroll to position [421, 0]
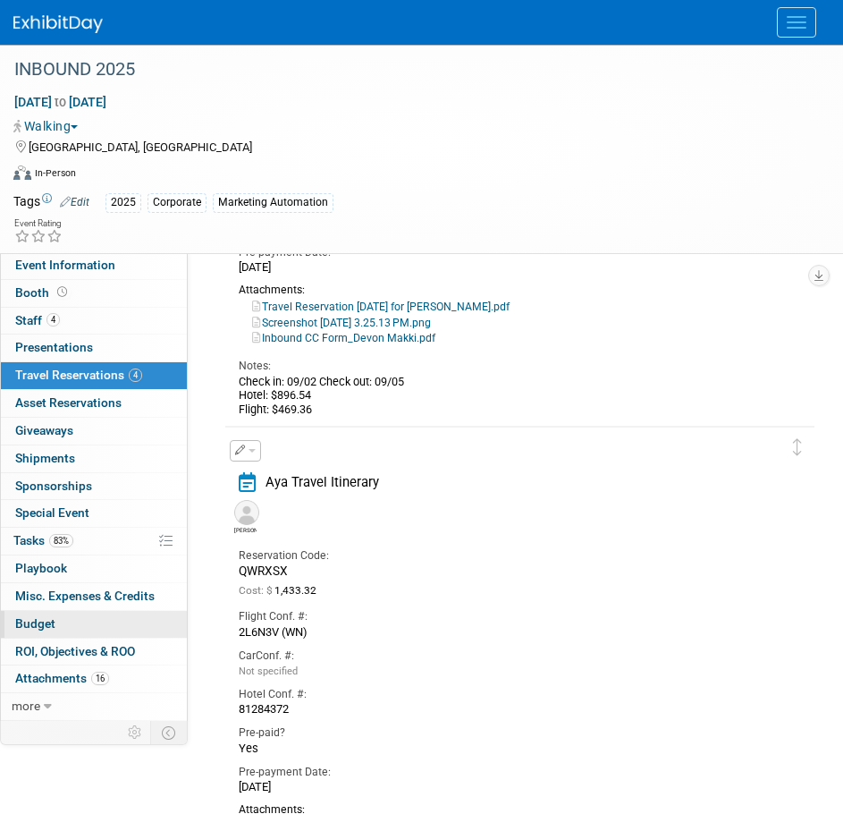
click at [44, 621] on span "Budget" at bounding box center [35, 623] width 40 height 14
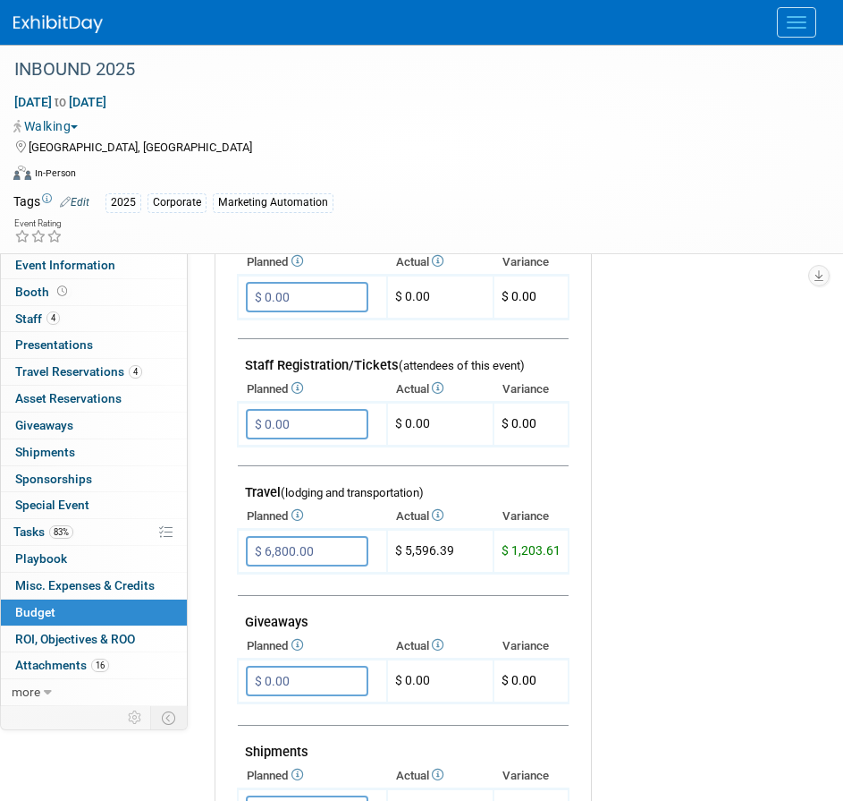
scroll to position [513, 0]
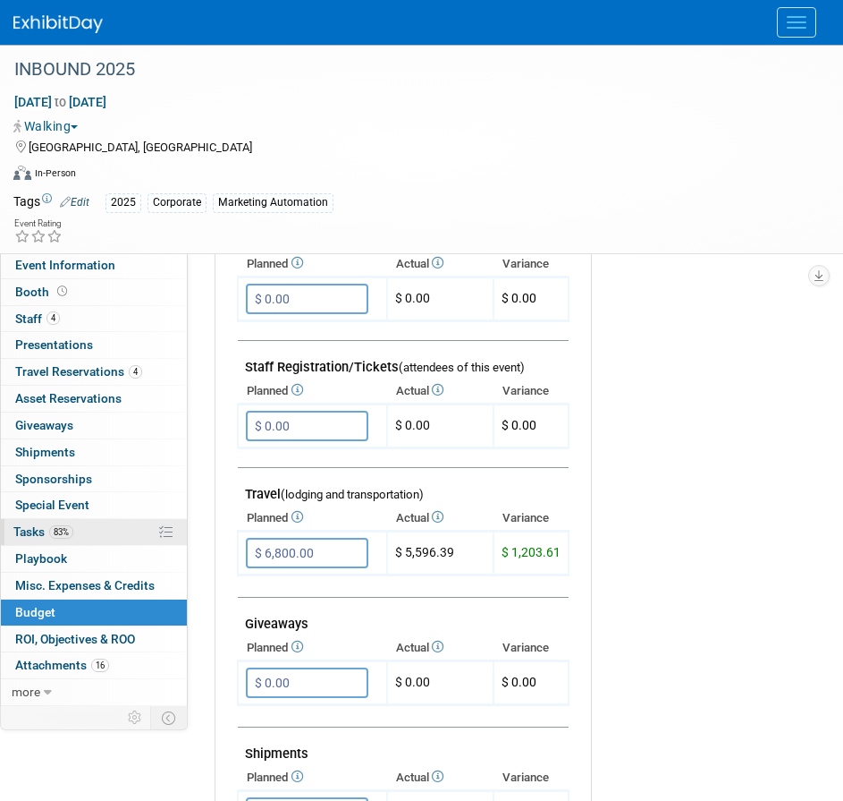
click at [89, 533] on link "83% Tasks 83%" at bounding box center [94, 532] width 186 height 26
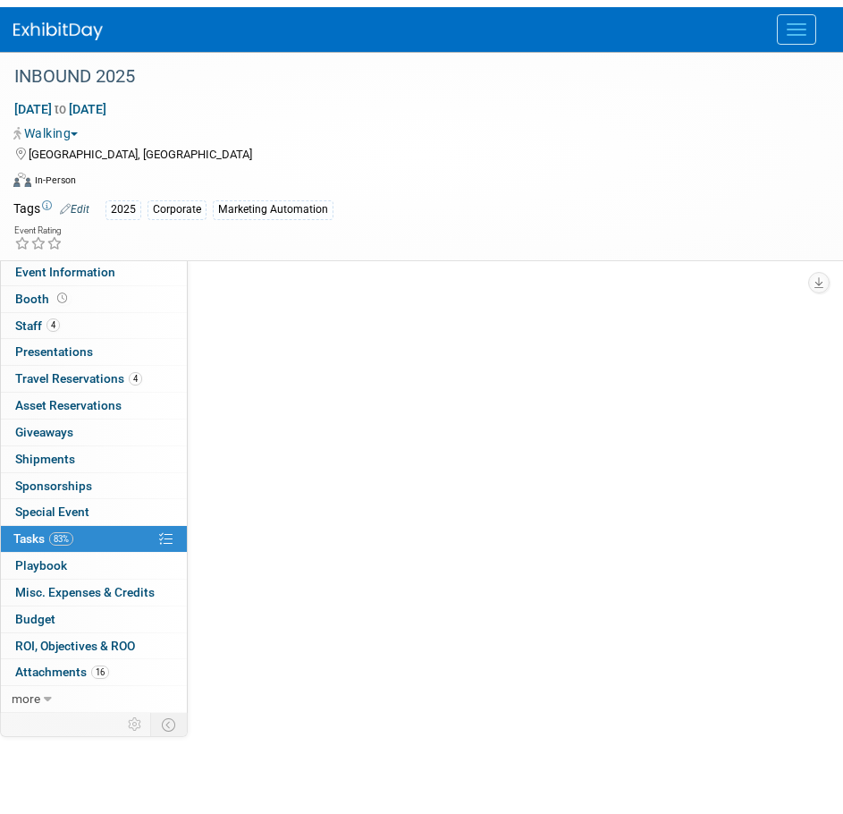
scroll to position [0, 0]
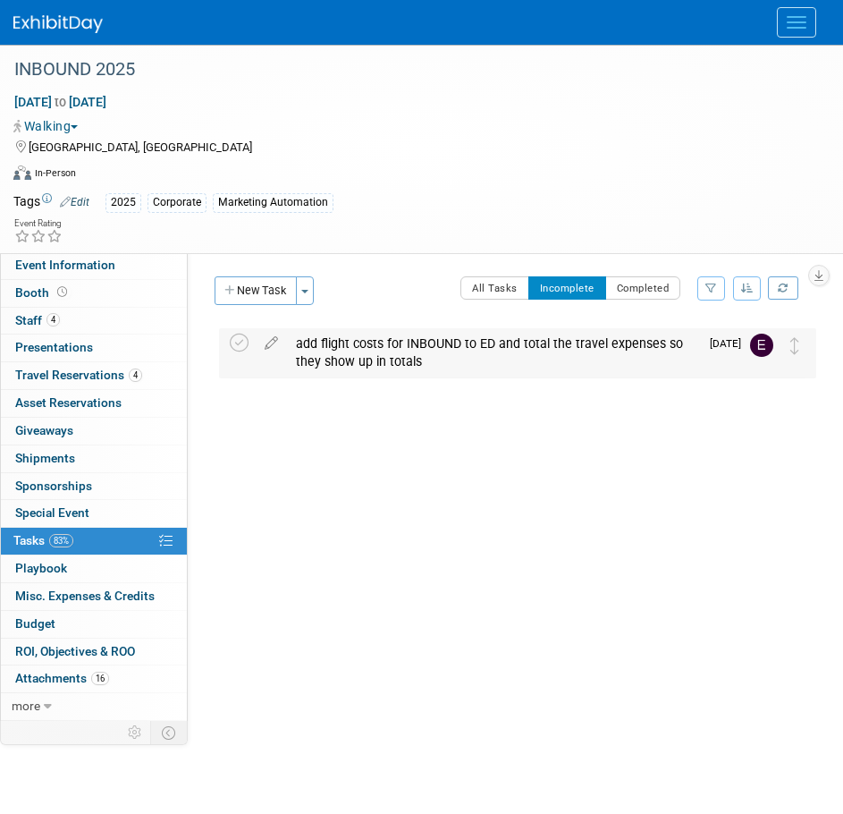
click at [368, 354] on div "add flight costs for INBOUND to ED and total the travel expenses so they show u…" at bounding box center [493, 352] width 412 height 49
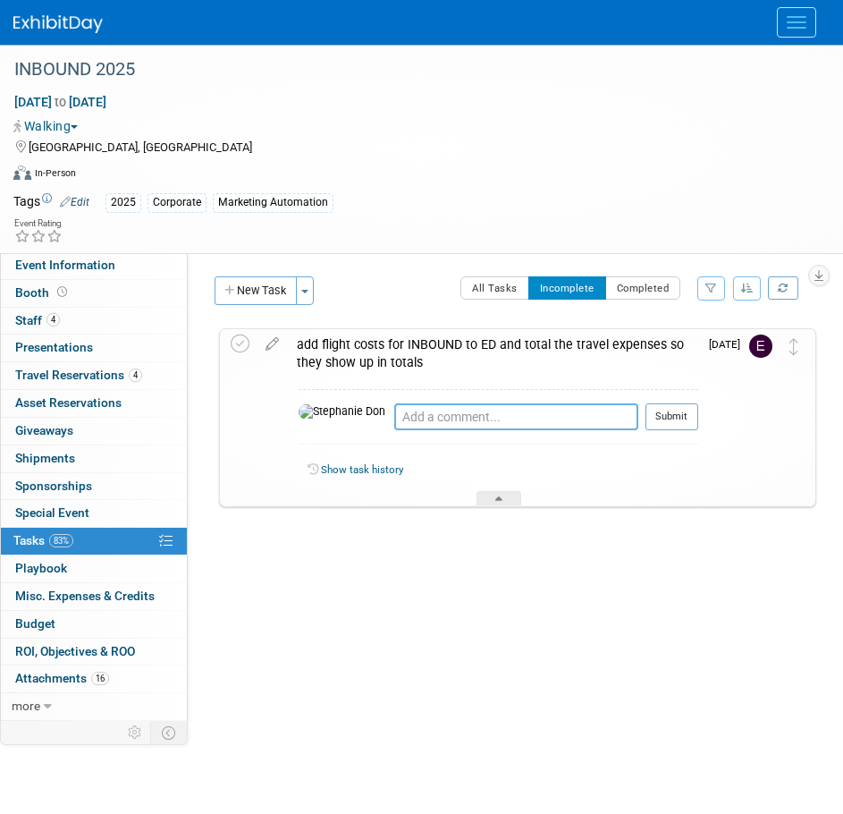
click at [394, 421] on textarea at bounding box center [516, 416] width 244 height 27
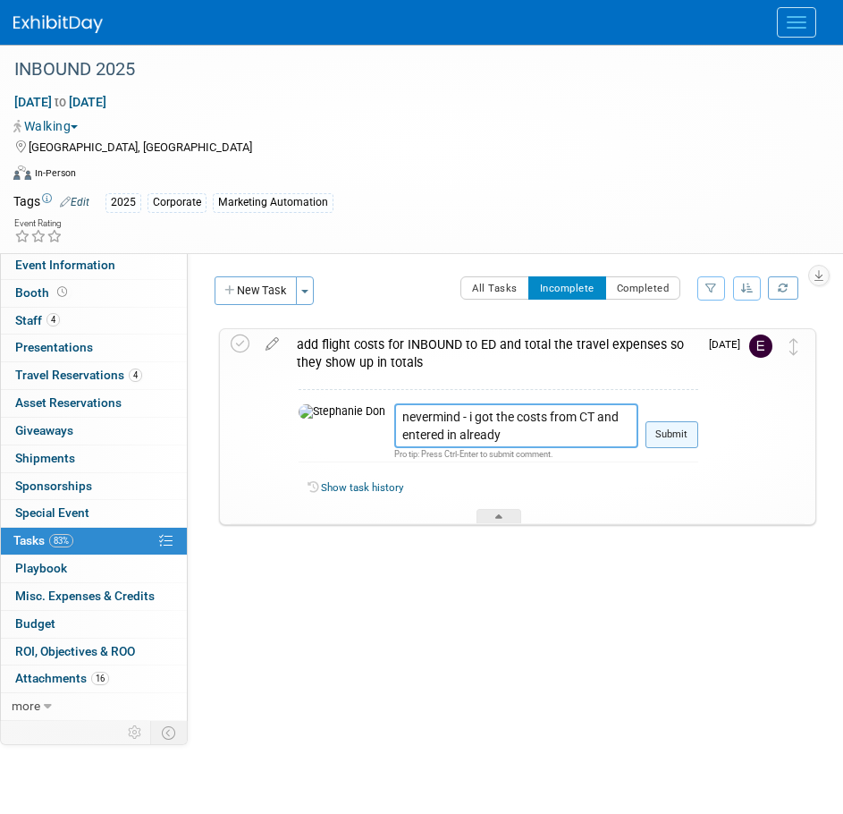
type textarea "nevermind - i got the costs from CT and entered in already"
click at [681, 431] on button "Submit" at bounding box center [672, 434] width 53 height 27
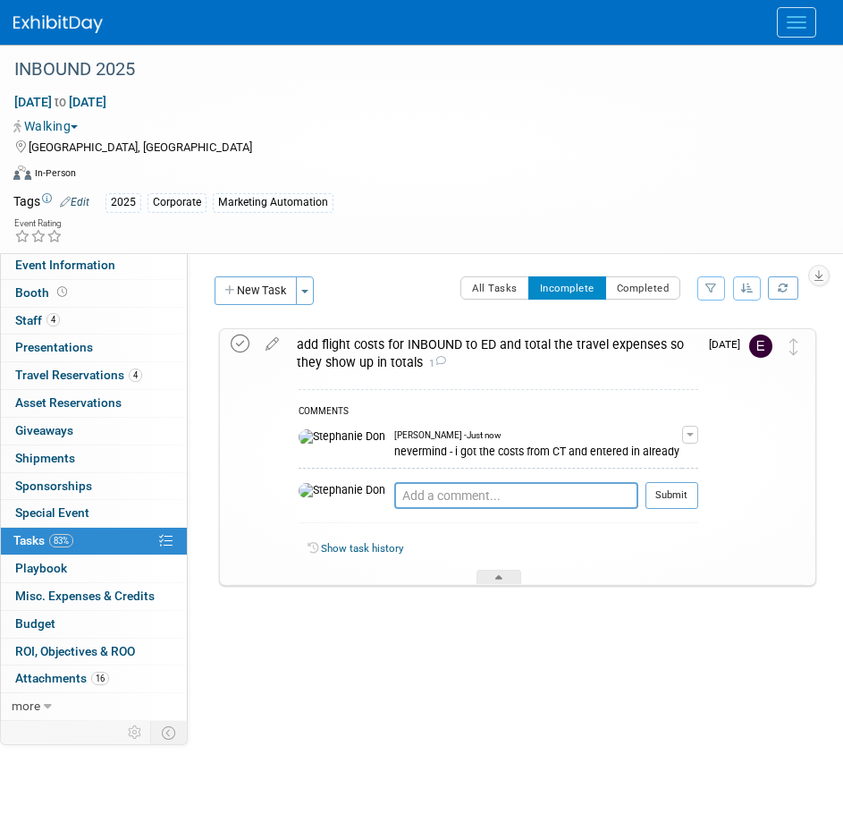
click at [235, 343] on icon at bounding box center [240, 344] width 19 height 19
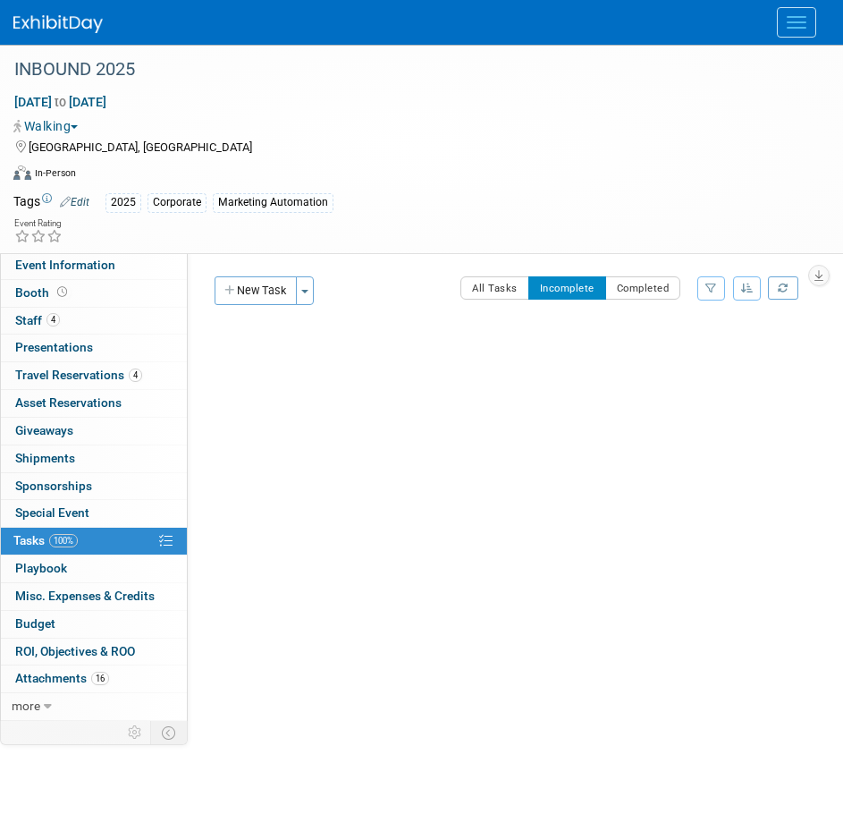
click at [785, 21] on button "Menu" at bounding box center [796, 22] width 39 height 30
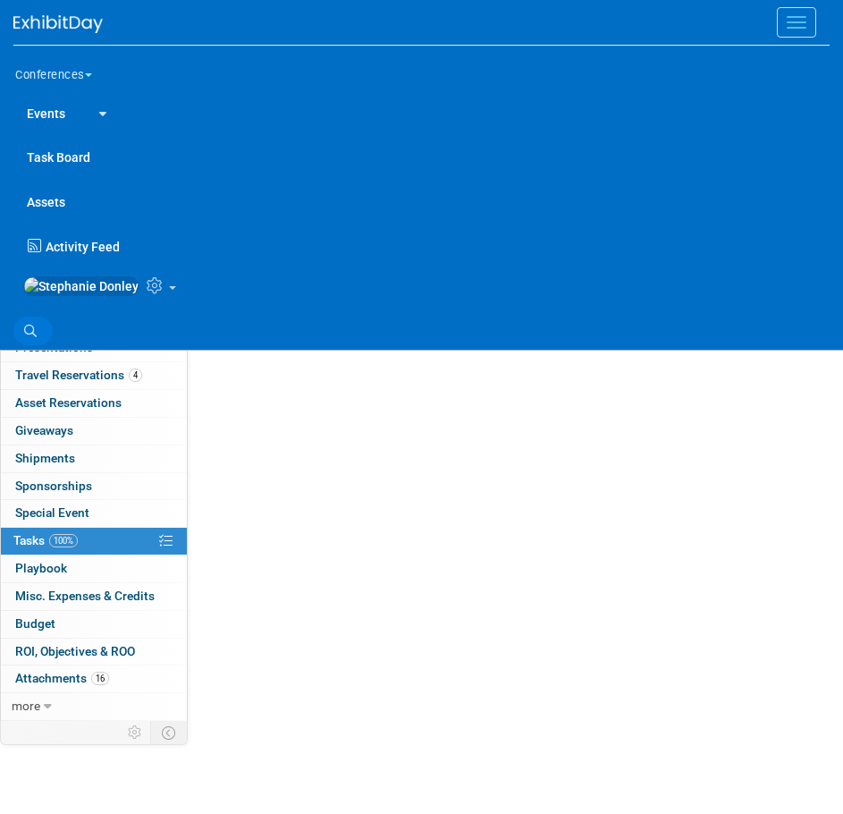
click at [31, 337] on icon at bounding box center [30, 331] width 13 height 13
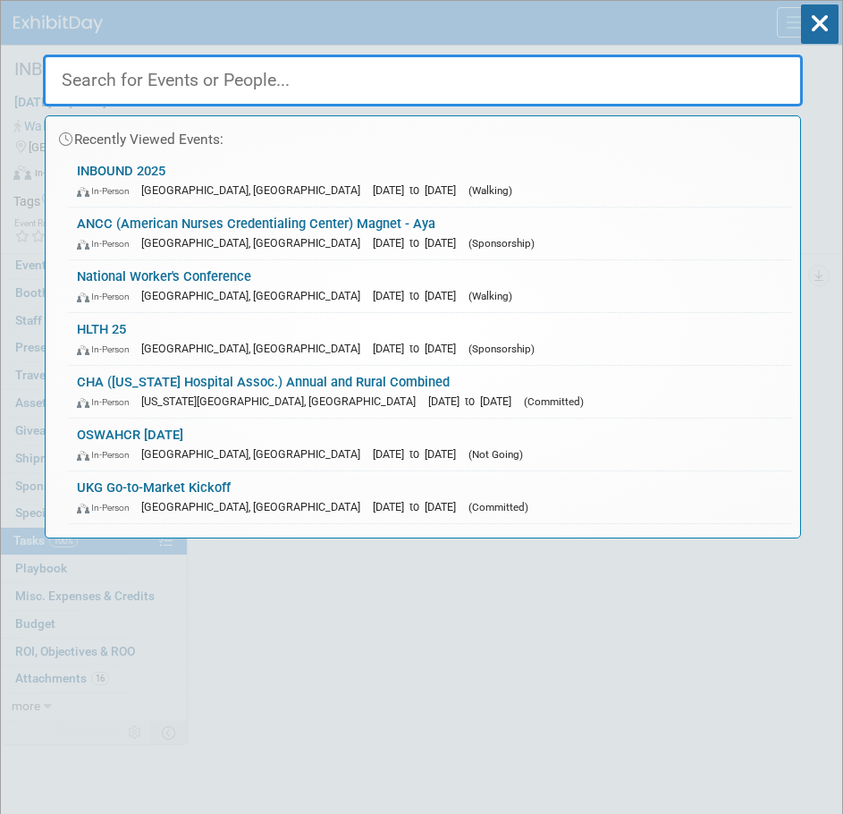
click at [174, 80] on input "text" at bounding box center [423, 81] width 760 height 52
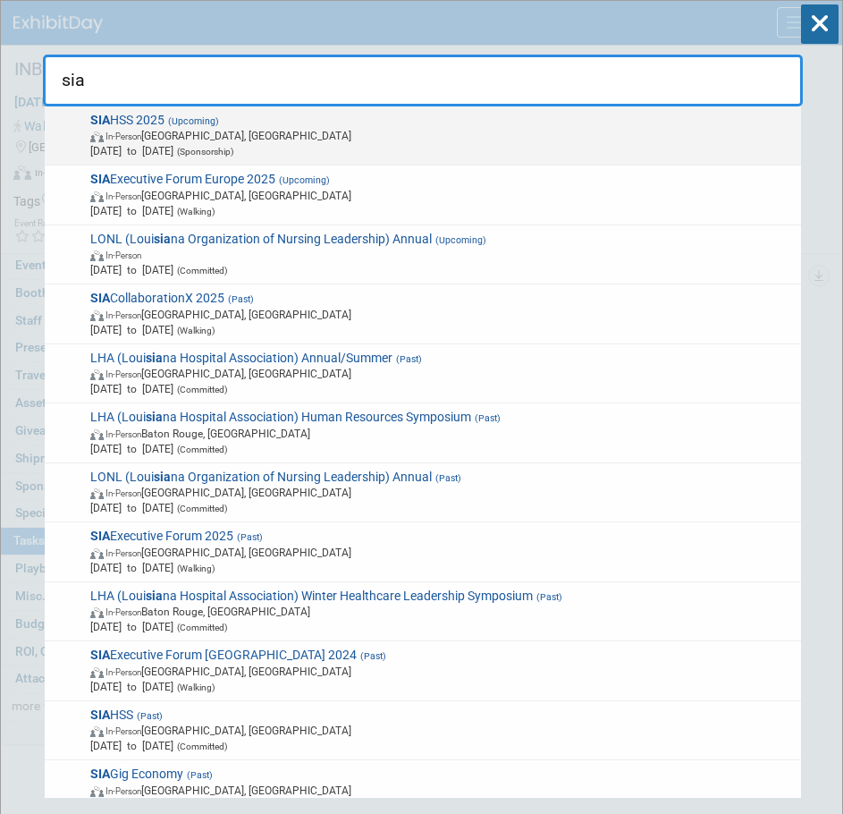
type input "sia"
click at [136, 124] on span "SIA HSS 2025 (Upcoming) In-Person Las Vegas, NV Nov 5, 2025 to Nov 7, 2025 (Spo…" at bounding box center [440, 136] width 710 height 47
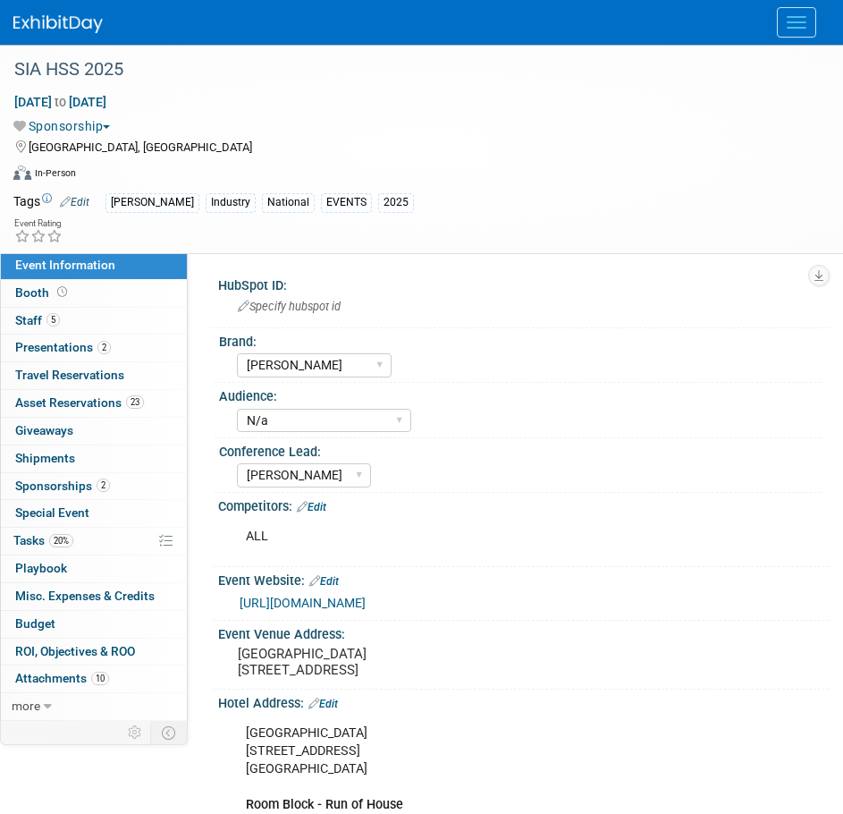
select select "[PERSON_NAME]"
select select "N/a"
select select "[PERSON_NAME]"
click at [56, 348] on span "Presentations 2" at bounding box center [63, 347] width 96 height 14
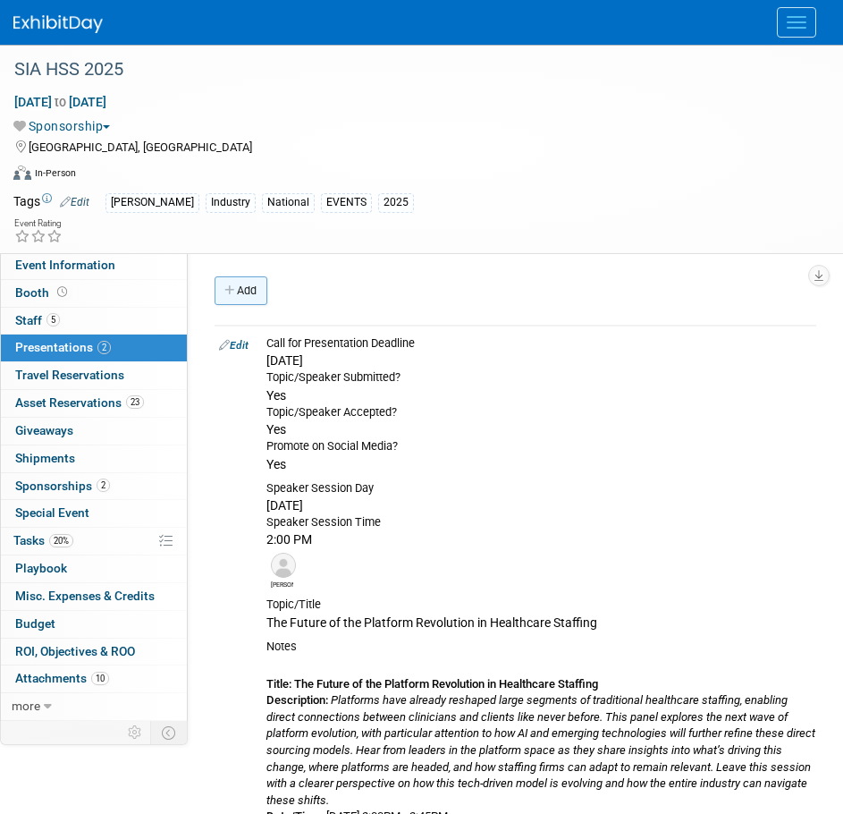
click at [238, 293] on link "Add" at bounding box center [241, 290] width 53 height 29
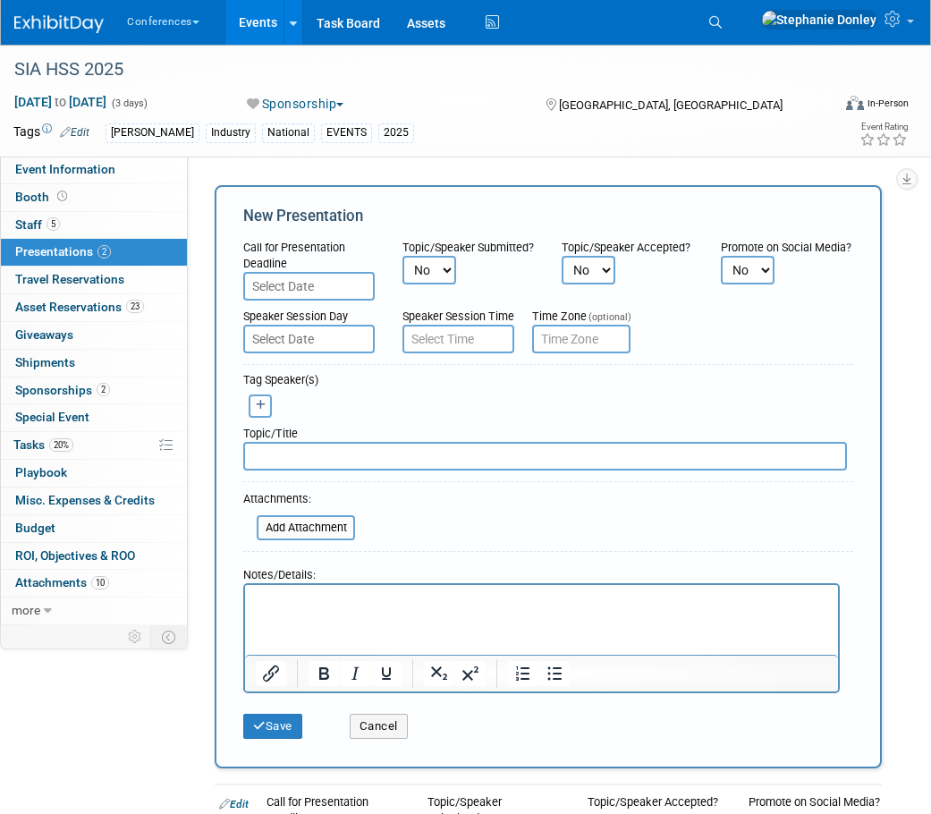
click at [309, 283] on input "text" at bounding box center [308, 286] width 131 height 29
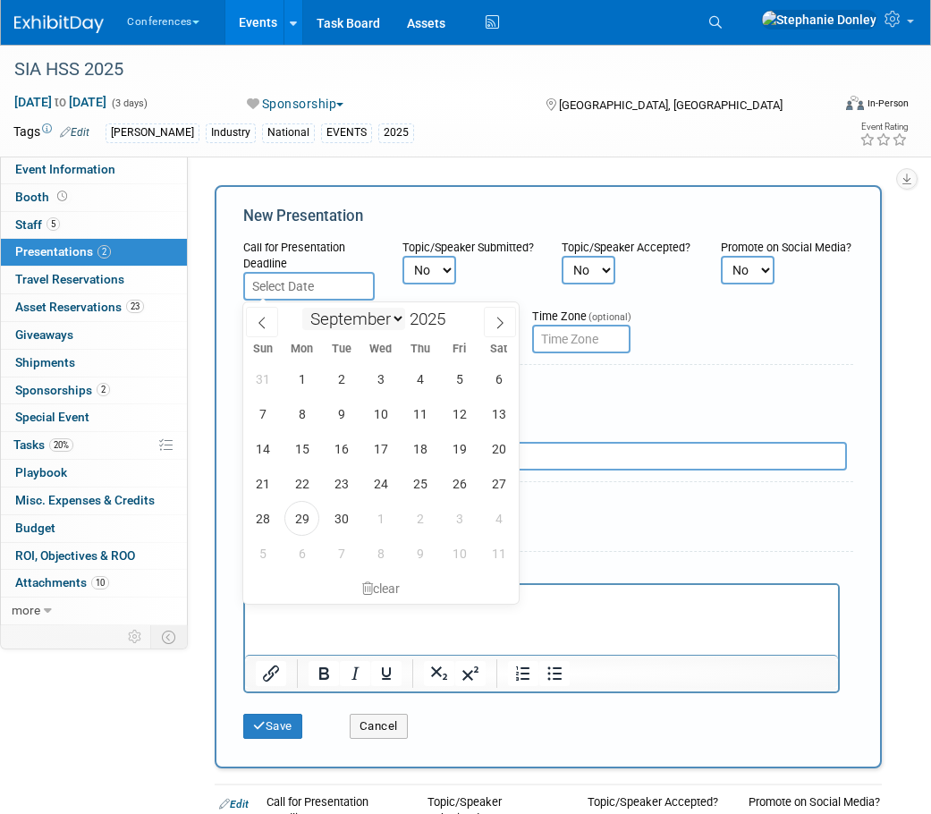
click at [397, 318] on select "January February March April May June July August September October November De…" at bounding box center [353, 319] width 103 height 22
select select "7"
click at [302, 308] on select "January February March April May June July August September October November De…" at bounding box center [353, 319] width 103 height 22
click at [343, 450] on span "12" at bounding box center [341, 448] width 35 height 35
type input "[DATE]"
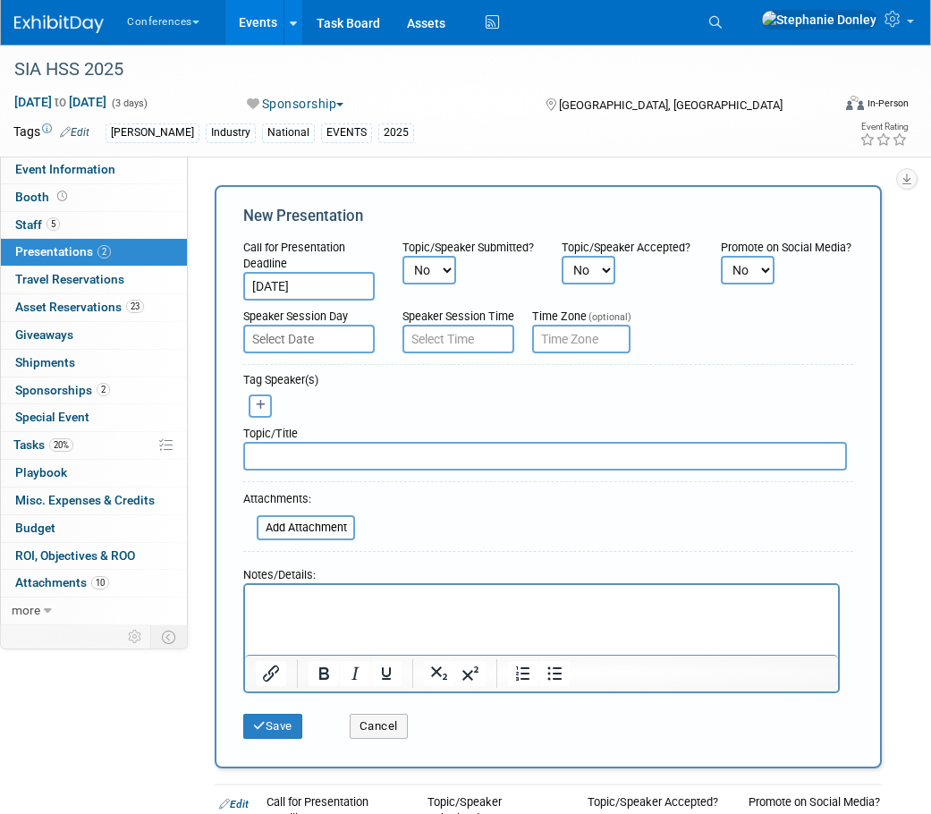
click at [447, 284] on select "No Yes" at bounding box center [429, 270] width 54 height 29
click at [402, 271] on select "No Yes" at bounding box center [429, 270] width 54 height 29
click at [611, 268] on select "No Yes" at bounding box center [589, 270] width 54 height 29
select select "2"
click at [562, 256] on select "No Yes" at bounding box center [589, 270] width 54 height 29
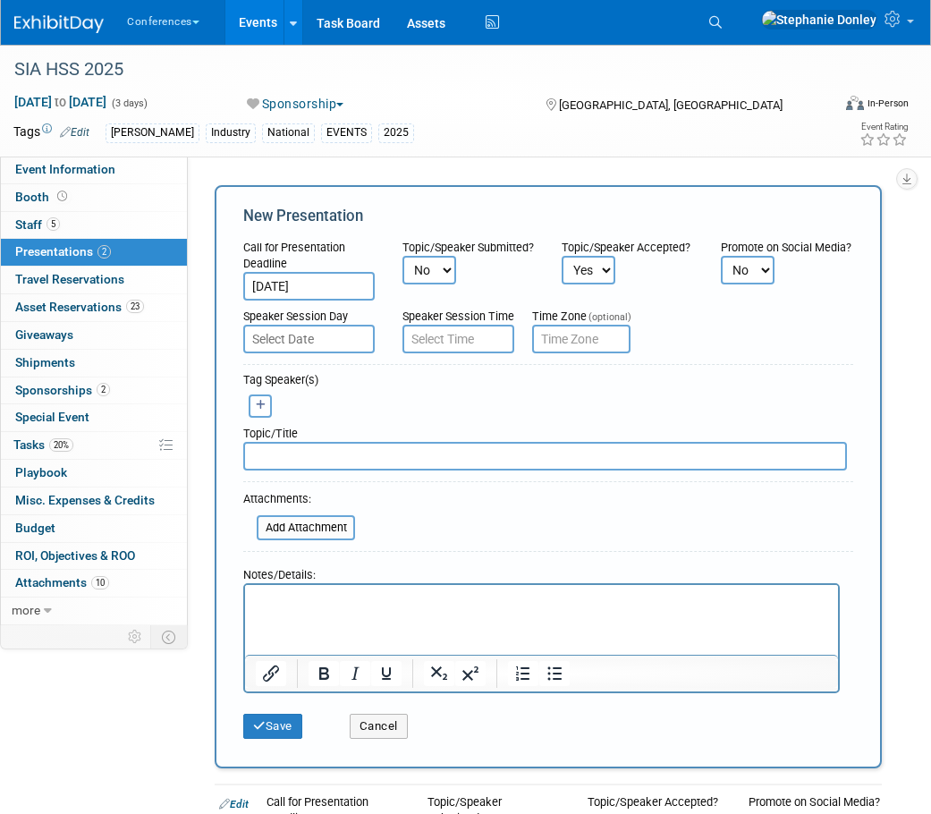
click at [759, 267] on select "No Yes" at bounding box center [748, 270] width 54 height 29
select select "2"
click at [721, 256] on select "No Yes" at bounding box center [748, 270] width 54 height 29
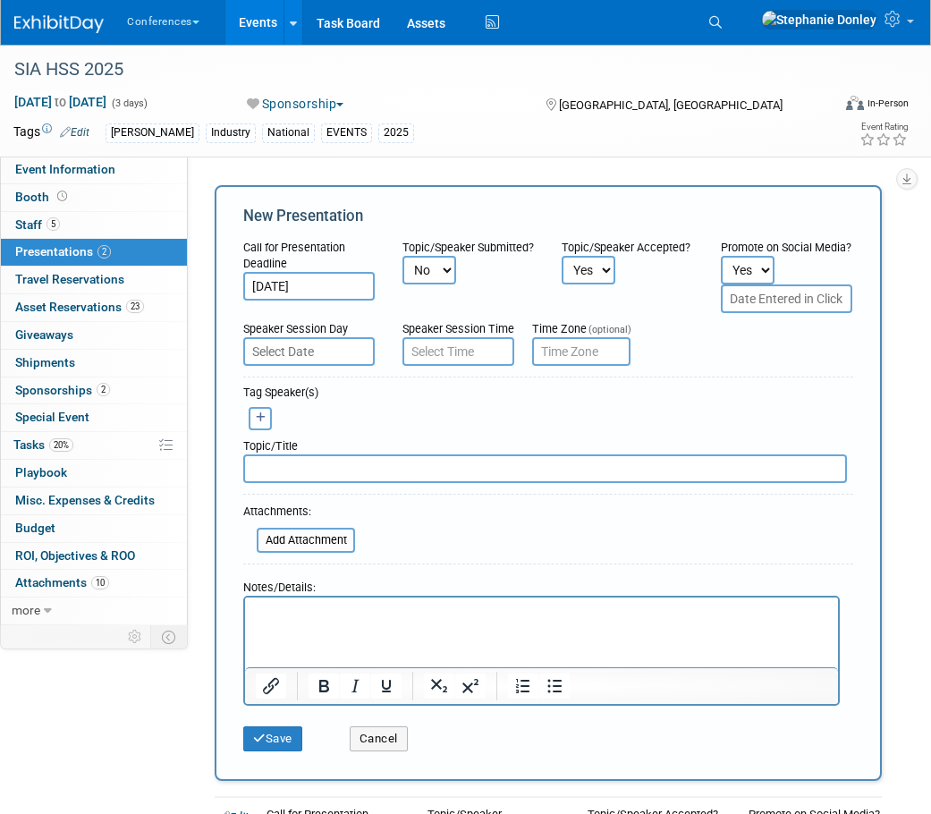
click at [299, 350] on input "text" at bounding box center [308, 351] width 131 height 29
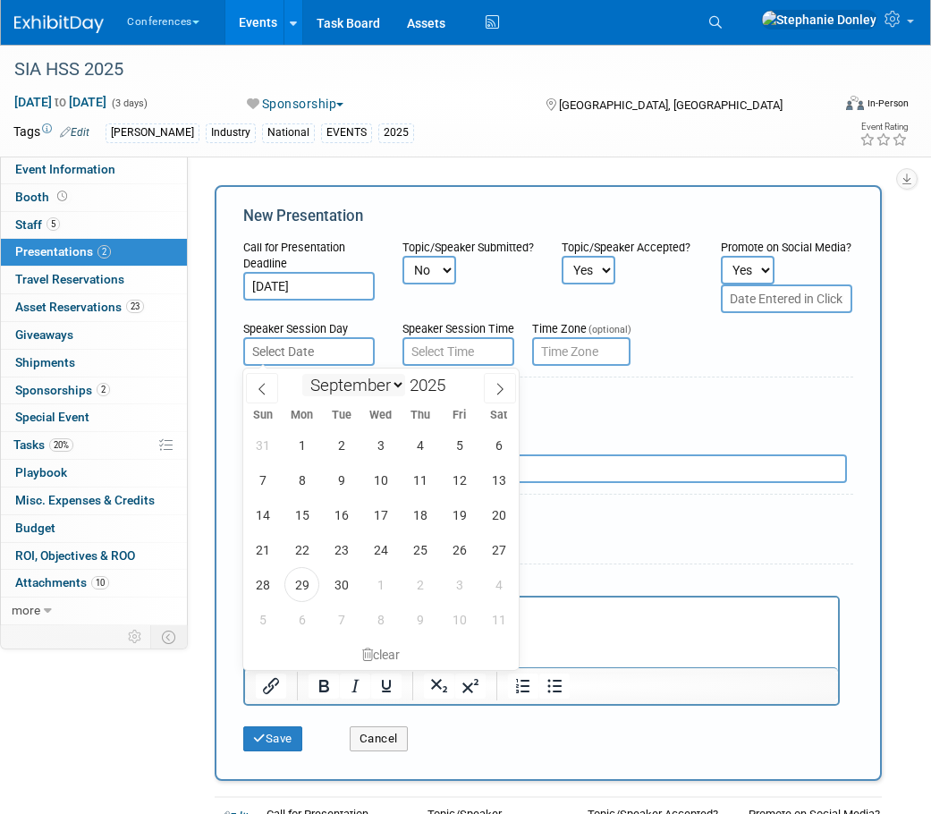
click at [394, 382] on select "January February March April May June July August September October November De…" at bounding box center [353, 385] width 103 height 22
select select "10"
click at [302, 374] on select "January February March April May June July August September October November De…" at bounding box center [353, 385] width 103 height 22
click at [459, 482] on span "7" at bounding box center [459, 479] width 35 height 35
type input "[DATE]"
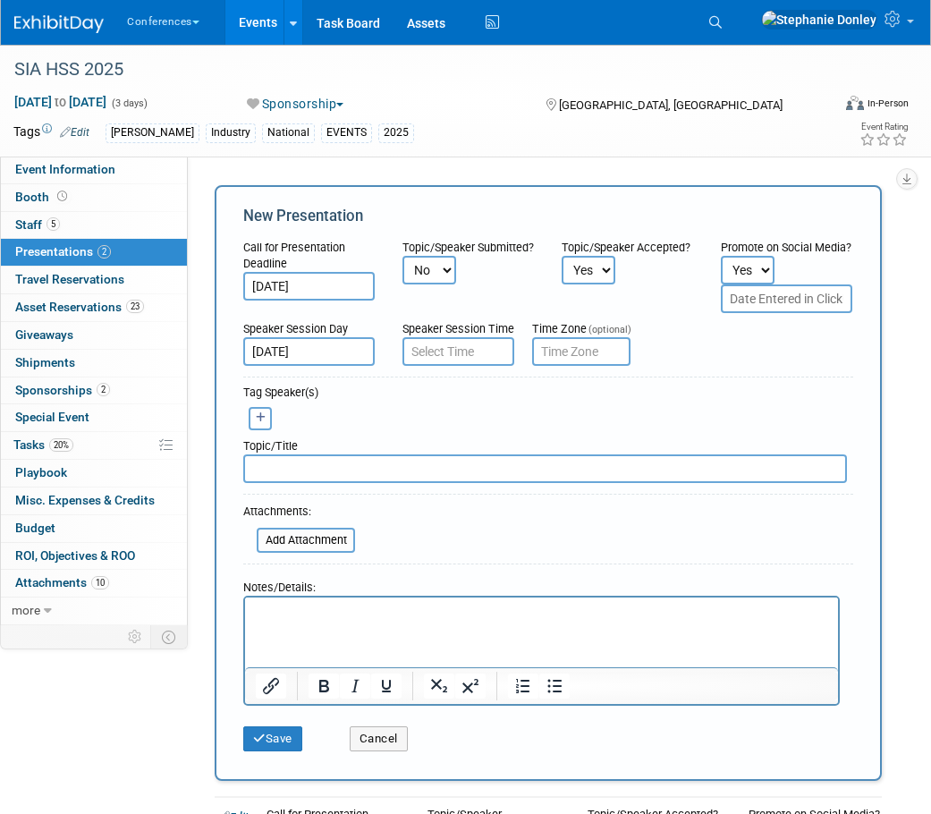
type input "9:00 AM"
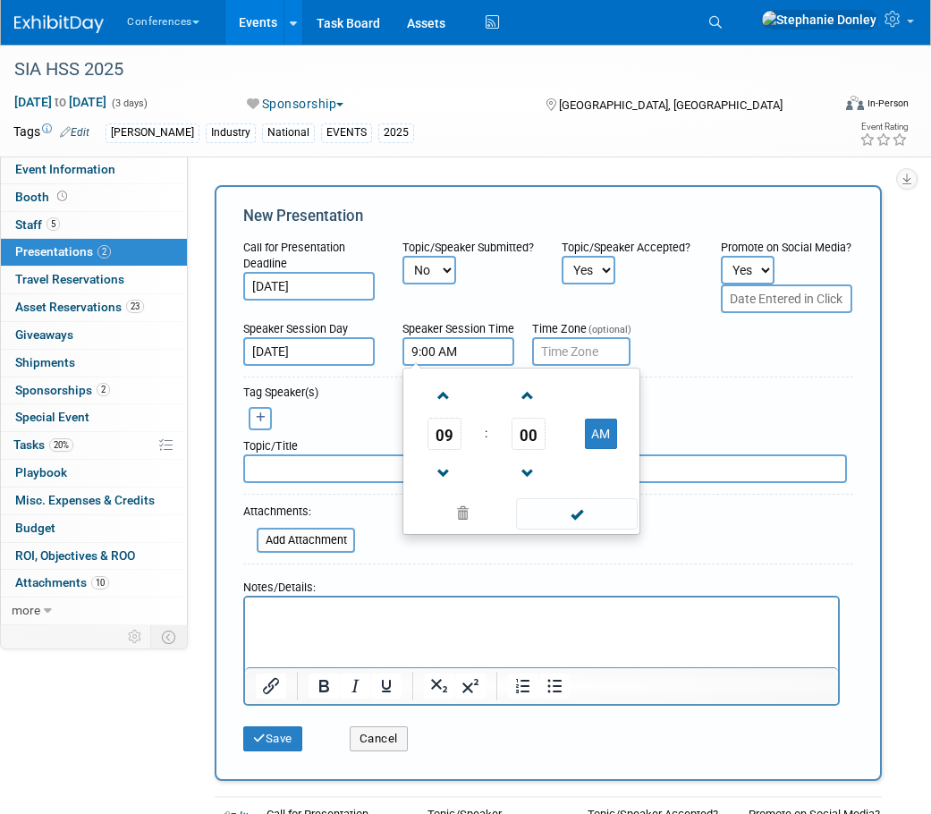
click at [445, 353] on input "9:00 AM" at bounding box center [458, 351] width 112 height 29
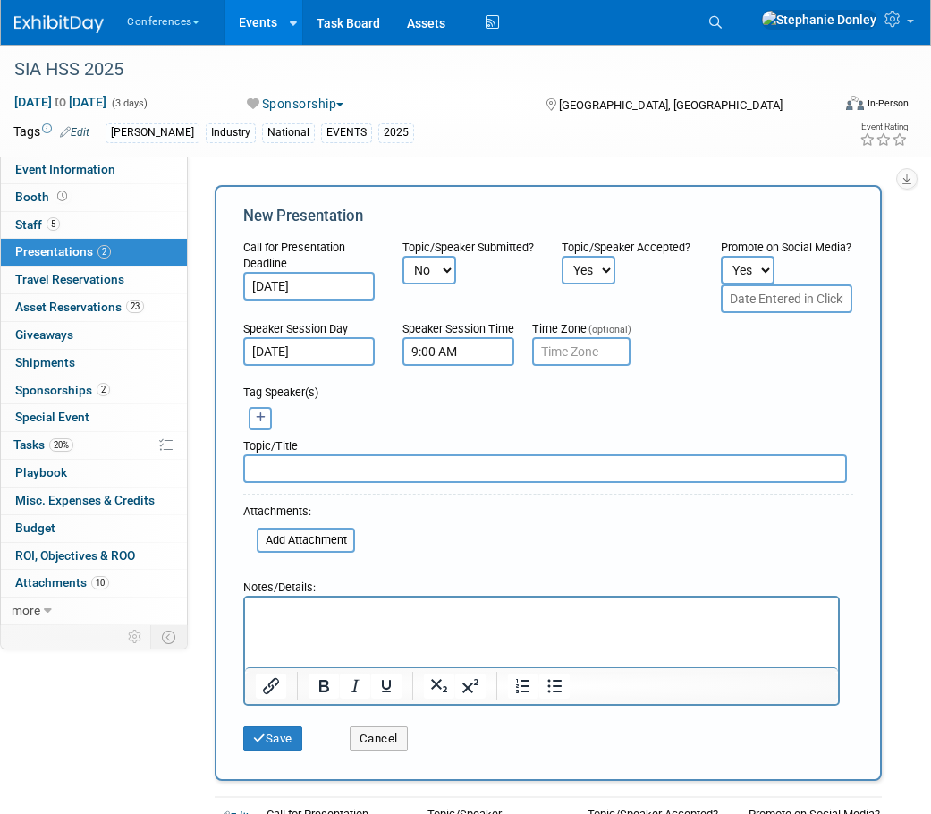
click at [562, 359] on input "text" at bounding box center [581, 351] width 98 height 29
click at [266, 417] on button "button" at bounding box center [260, 418] width 23 height 23
select select
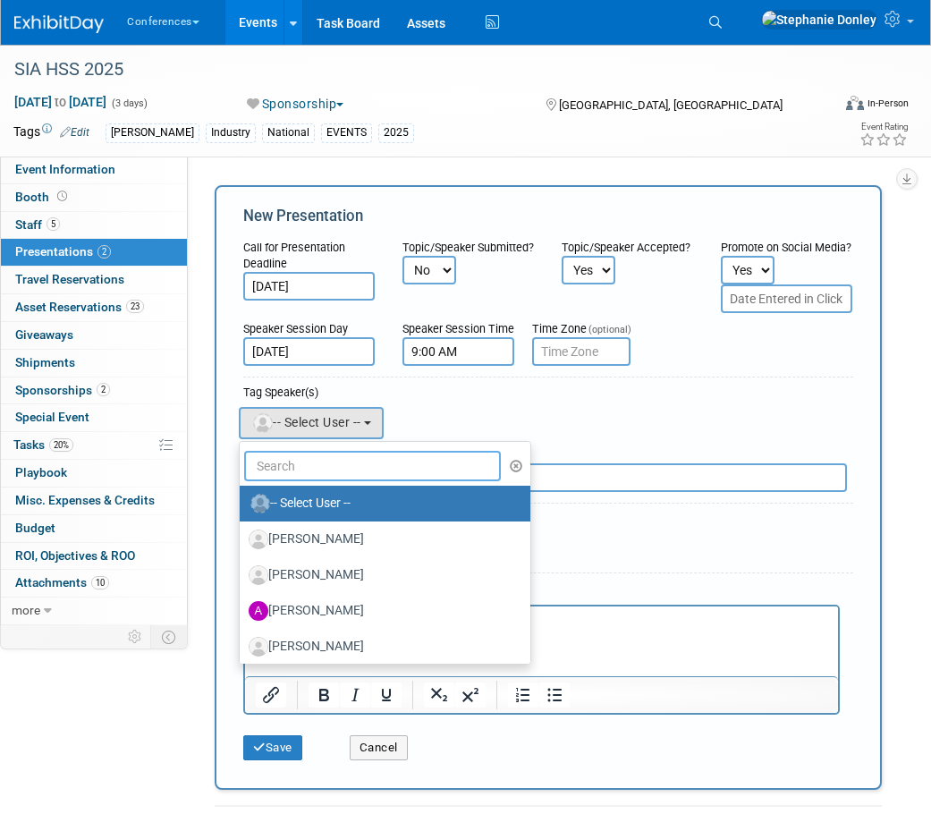
click at [306, 467] on input "text" at bounding box center [372, 466] width 257 height 30
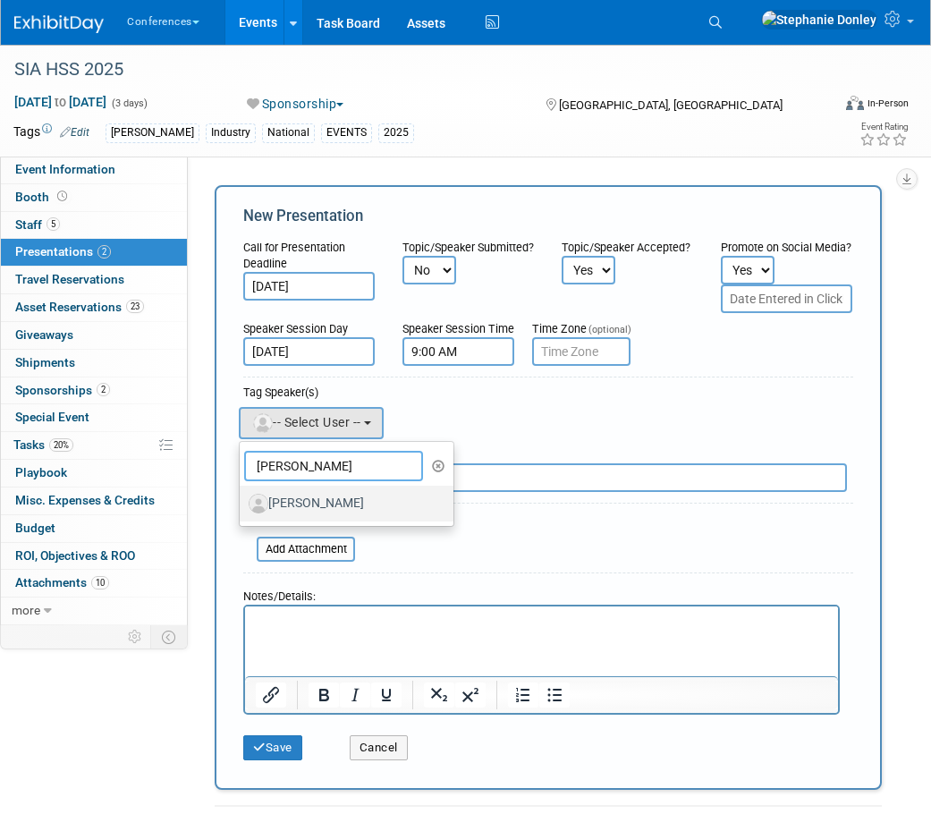
type input "[PERSON_NAME]"
click at [299, 500] on label "[PERSON_NAME]" at bounding box center [342, 503] width 187 height 29
click at [242, 500] on input "[PERSON_NAME]" at bounding box center [237, 502] width 12 height 12
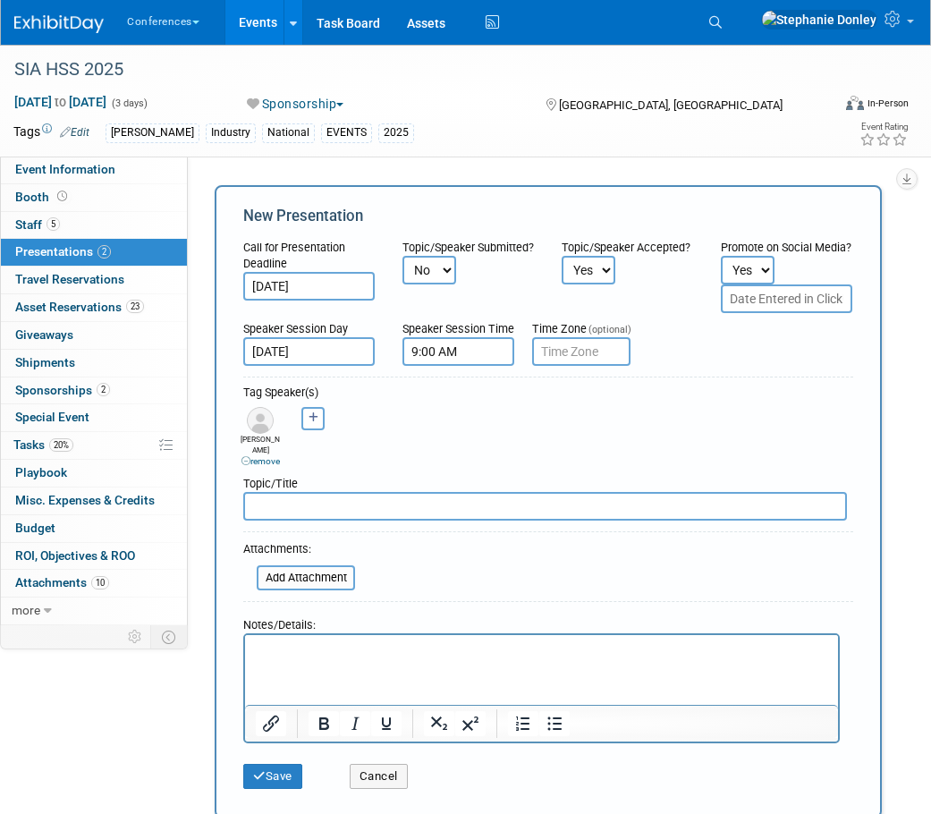
click at [308, 492] on input "text" at bounding box center [545, 506] width 604 height 29
paste input "Keynote Panel: Next Generation Leadership in Healthcare Staffing"
type input "Keynote Panel: Next Generation Leadership in Healthcare Staffing"
click at [278, 769] on button "Save" at bounding box center [272, 776] width 59 height 25
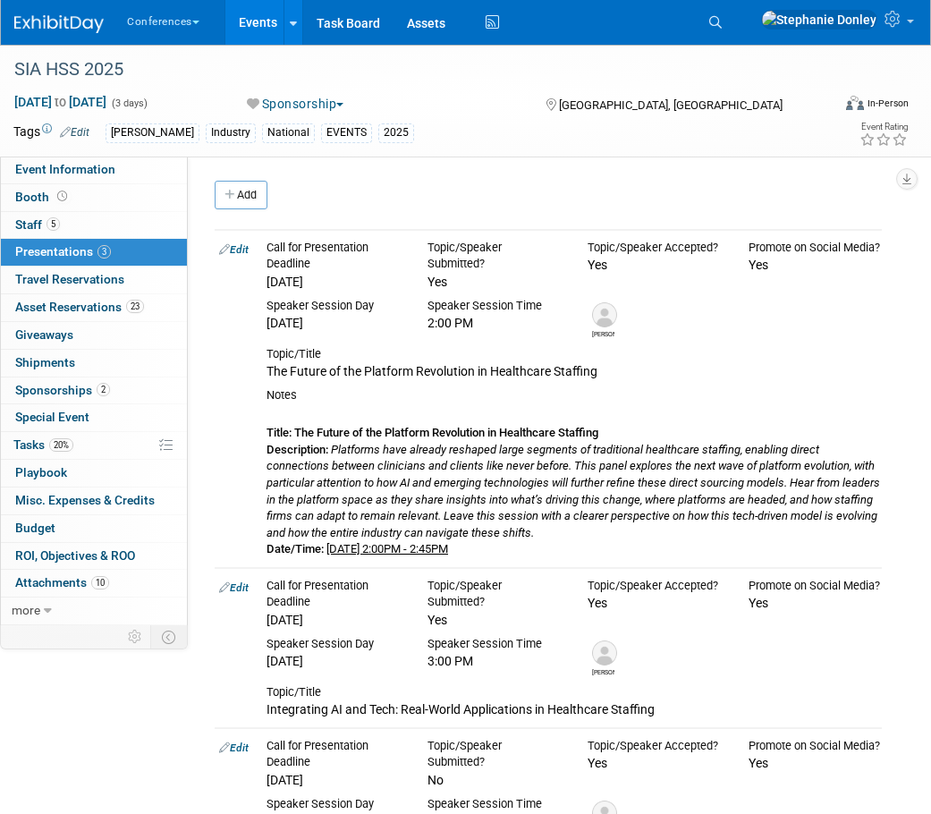
click at [267, 26] on link "Events" at bounding box center [257, 22] width 65 height 45
